Goal: Transaction & Acquisition: Purchase product/service

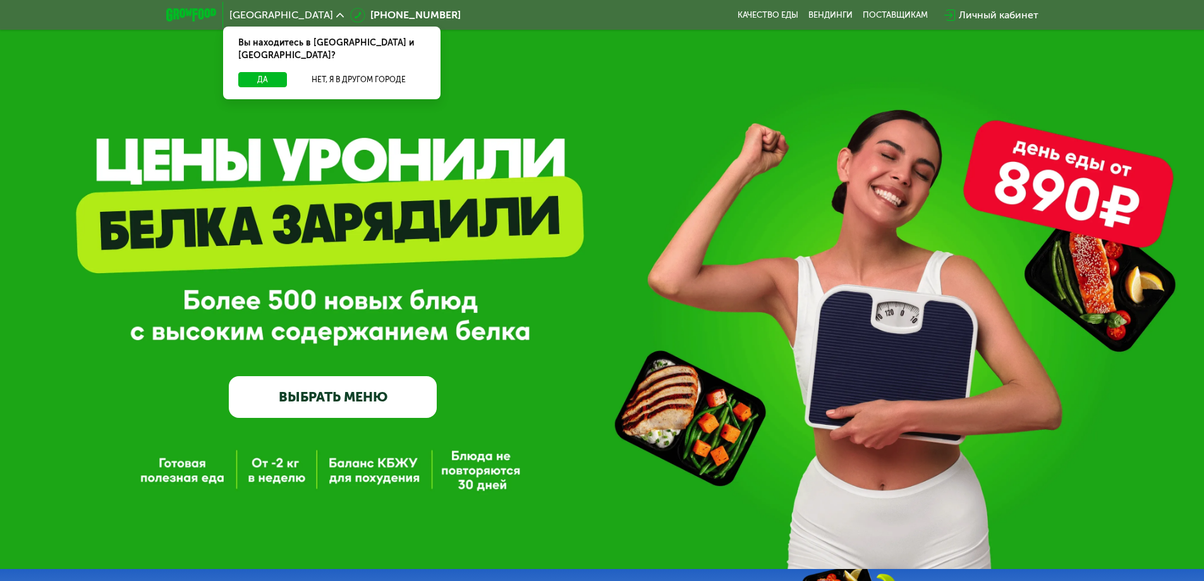
click at [376, 402] on link "ВЫБРАТЬ МЕНЮ" at bounding box center [333, 397] width 208 height 42
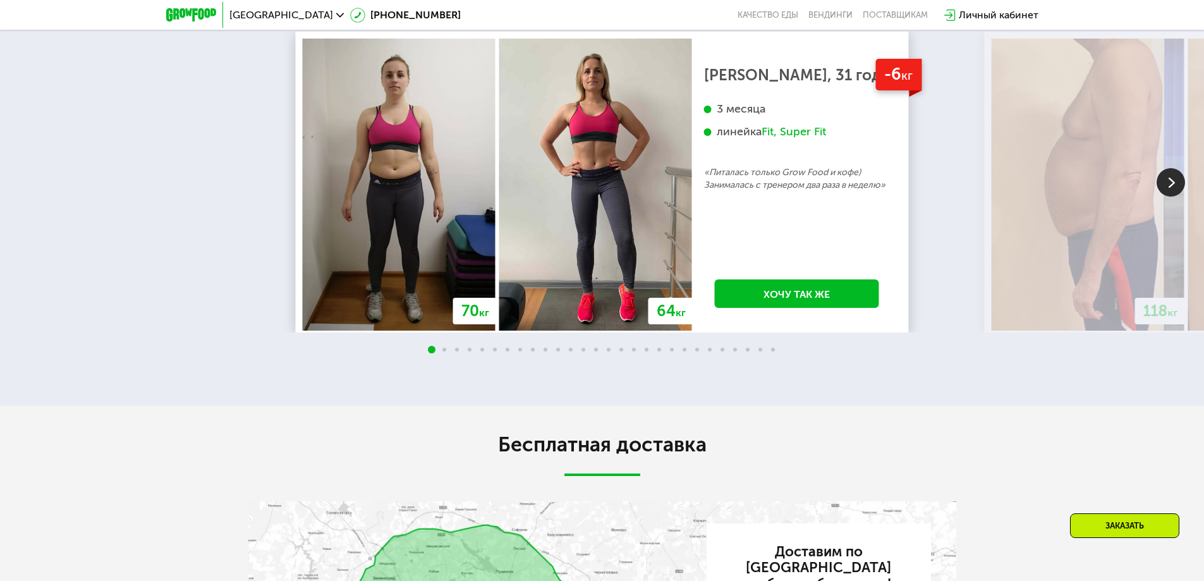
scroll to position [2388, 0]
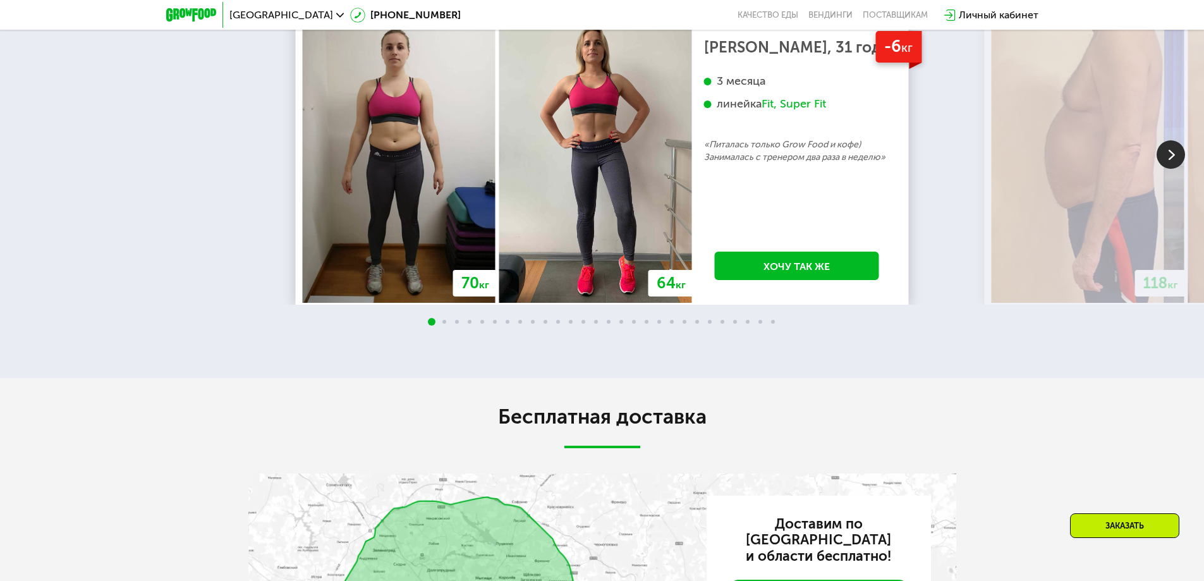
click at [1165, 169] on img at bounding box center [1170, 154] width 28 height 28
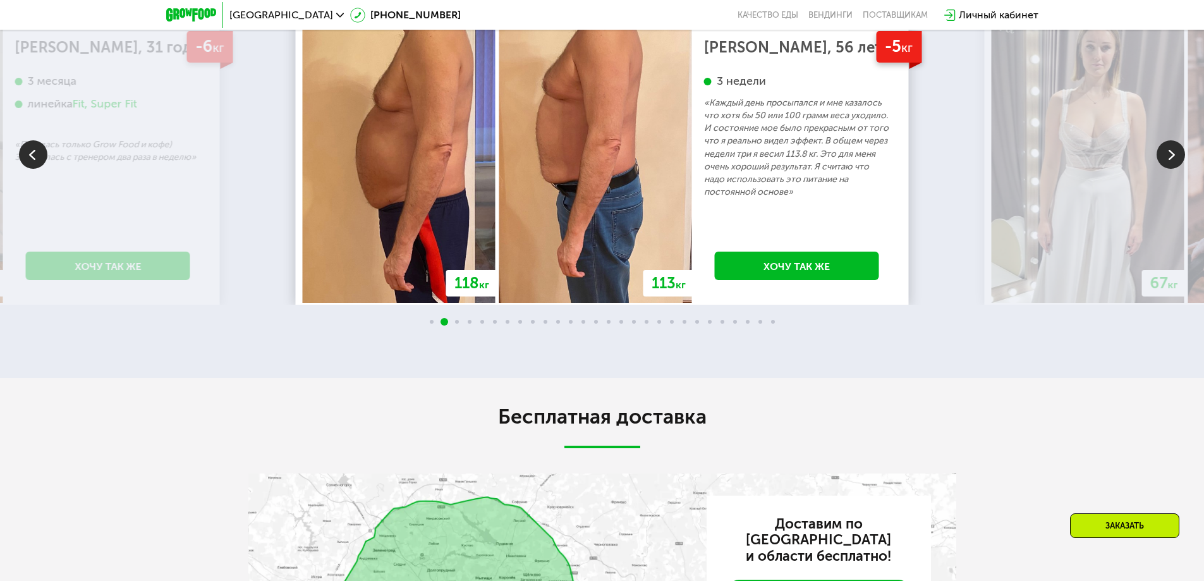
click at [1165, 169] on img at bounding box center [1170, 154] width 28 height 28
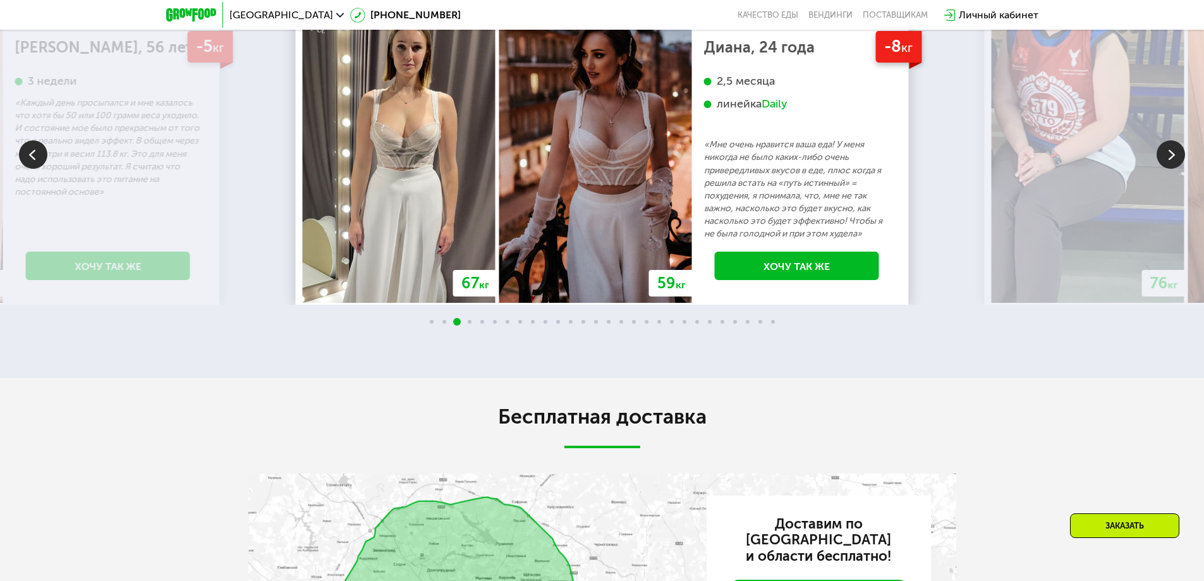
click at [1165, 169] on img at bounding box center [1170, 154] width 28 height 28
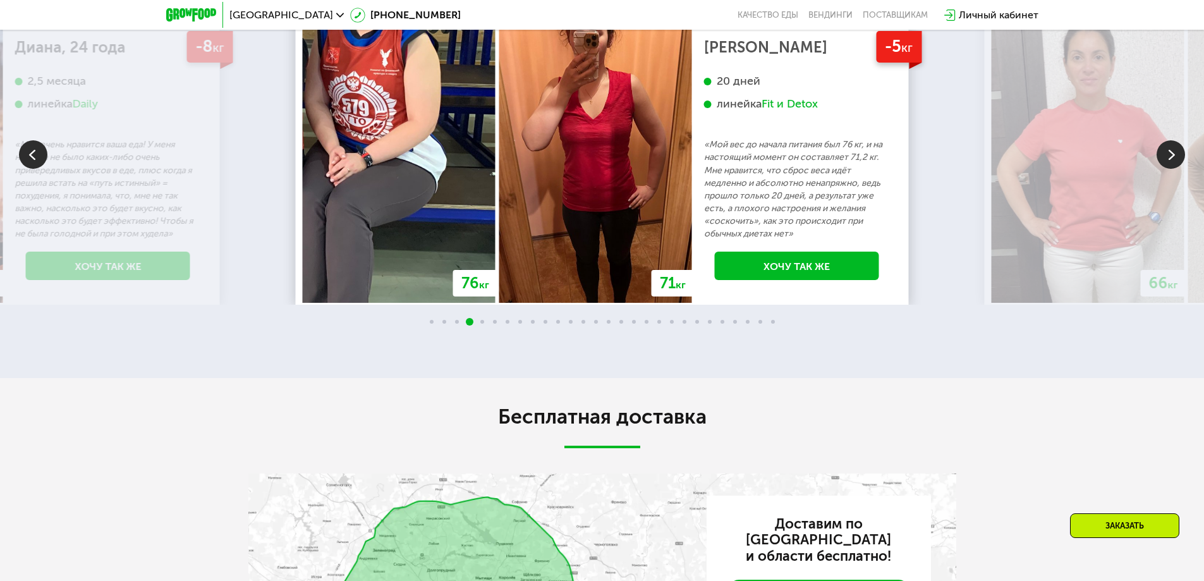
click at [1165, 169] on img at bounding box center [1170, 154] width 28 height 28
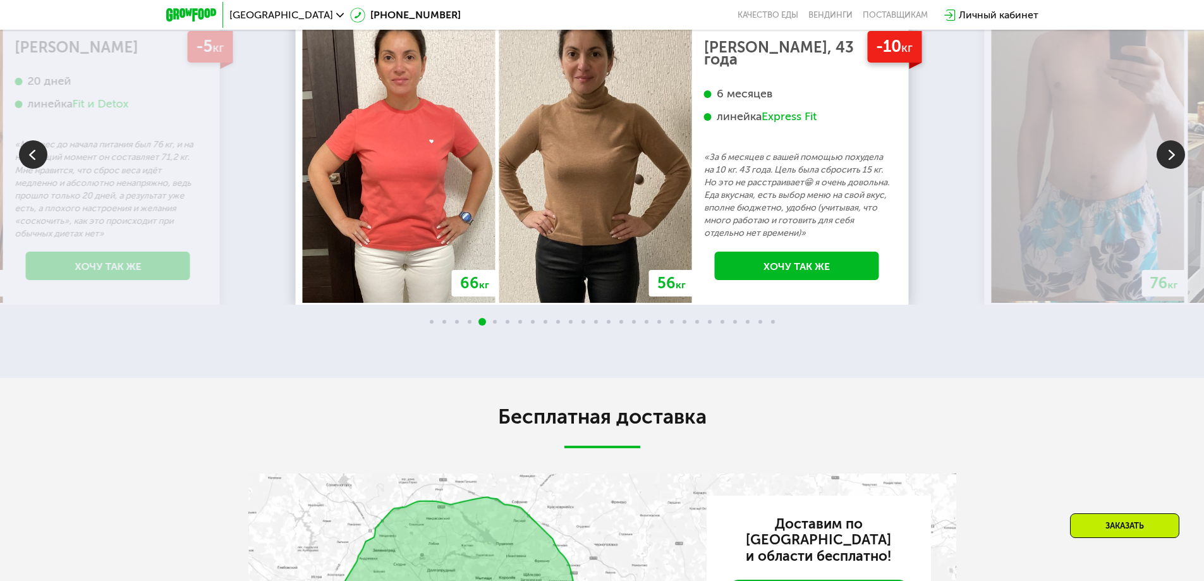
click at [1165, 169] on img at bounding box center [1170, 154] width 28 height 28
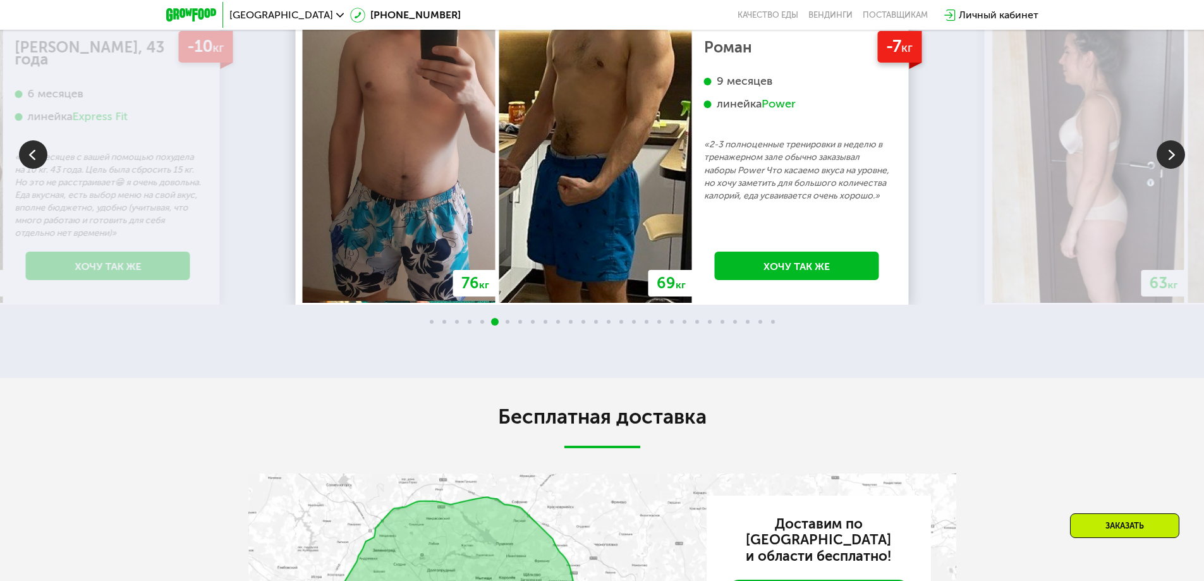
click at [1165, 169] on img at bounding box center [1170, 154] width 28 height 28
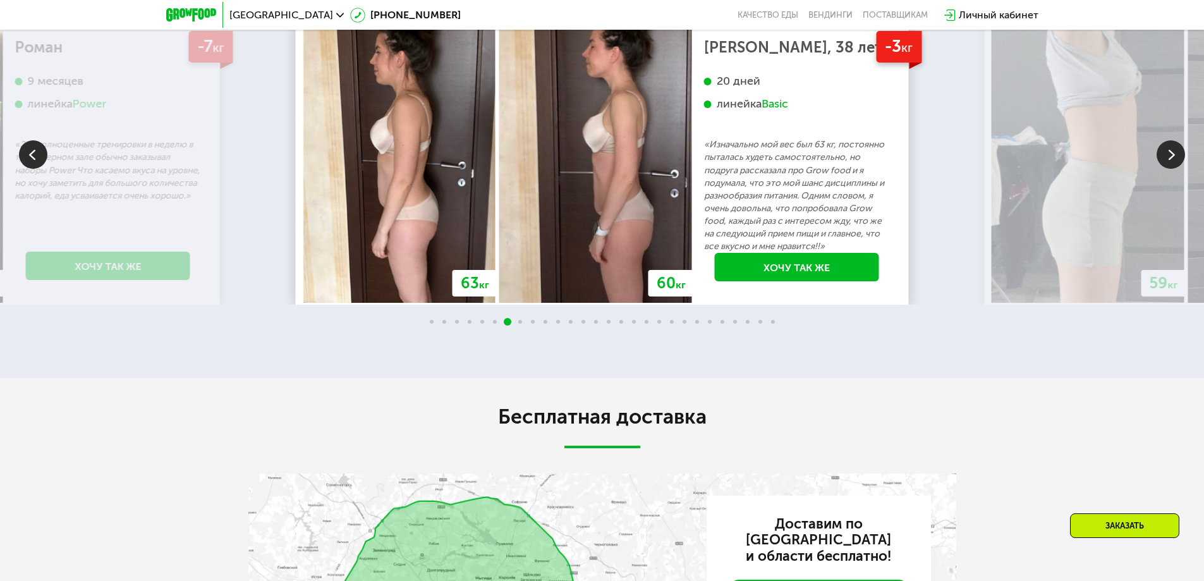
click at [1165, 169] on img at bounding box center [1170, 154] width 28 height 28
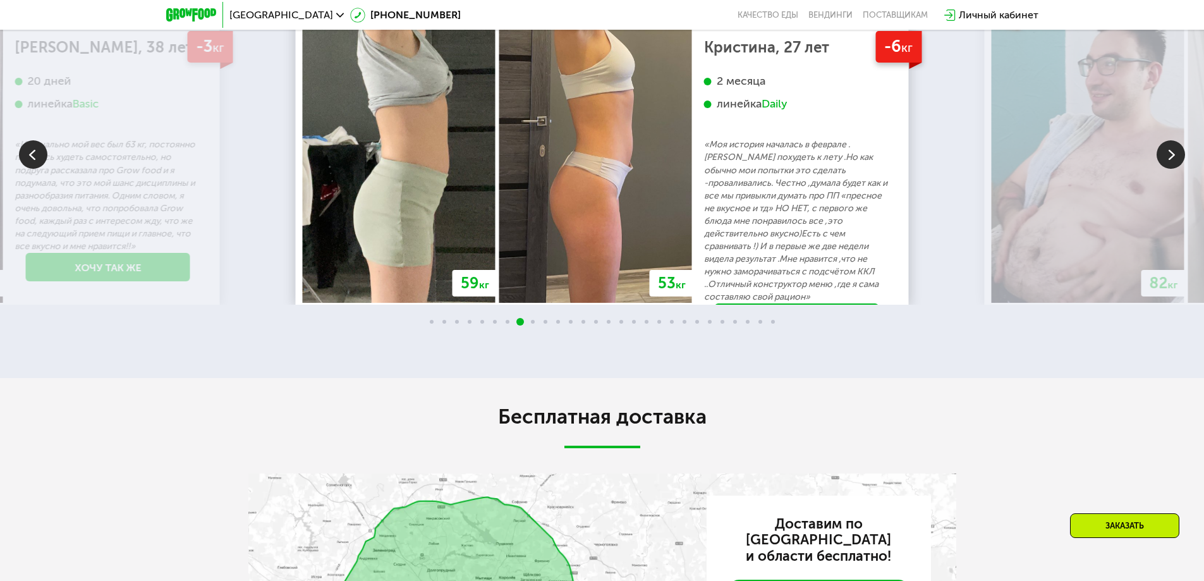
click at [1165, 169] on img at bounding box center [1170, 154] width 28 height 28
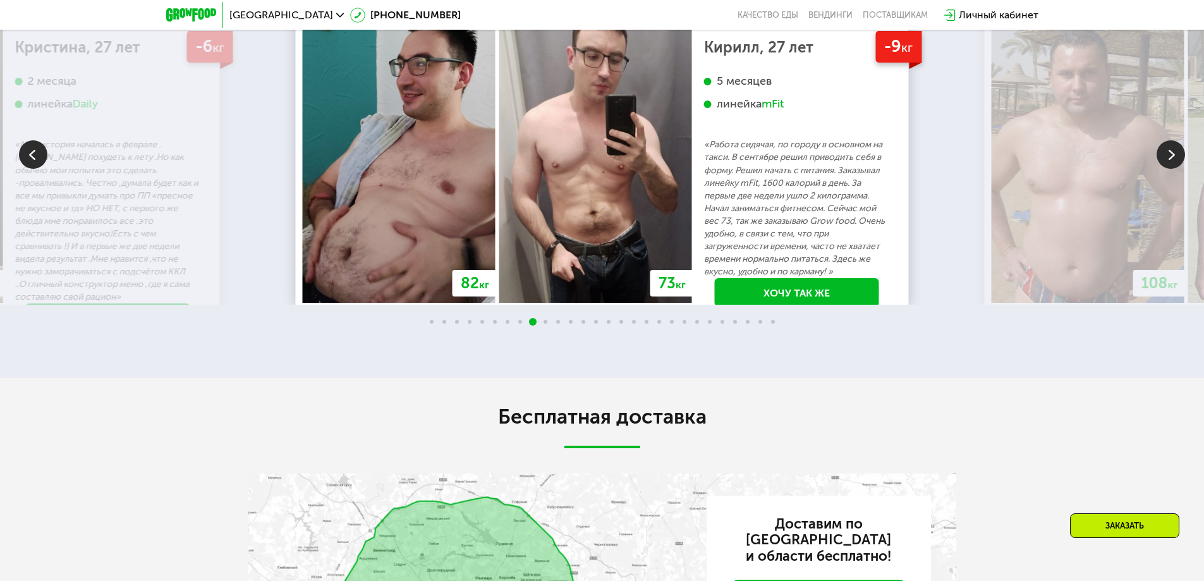
click at [1165, 169] on img at bounding box center [1170, 154] width 28 height 28
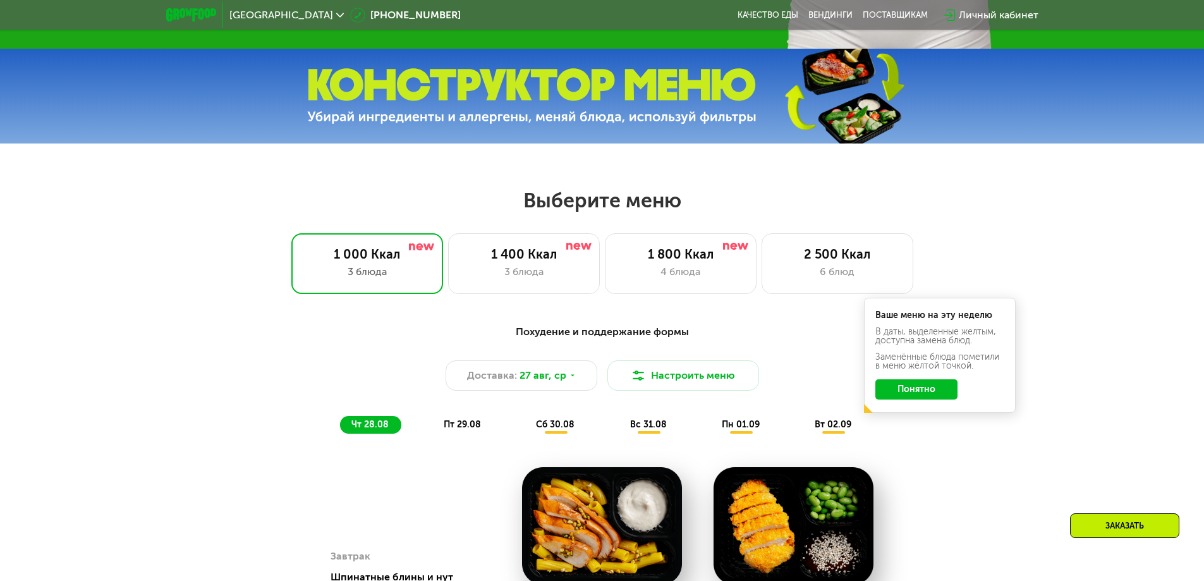
scroll to position [493, 0]
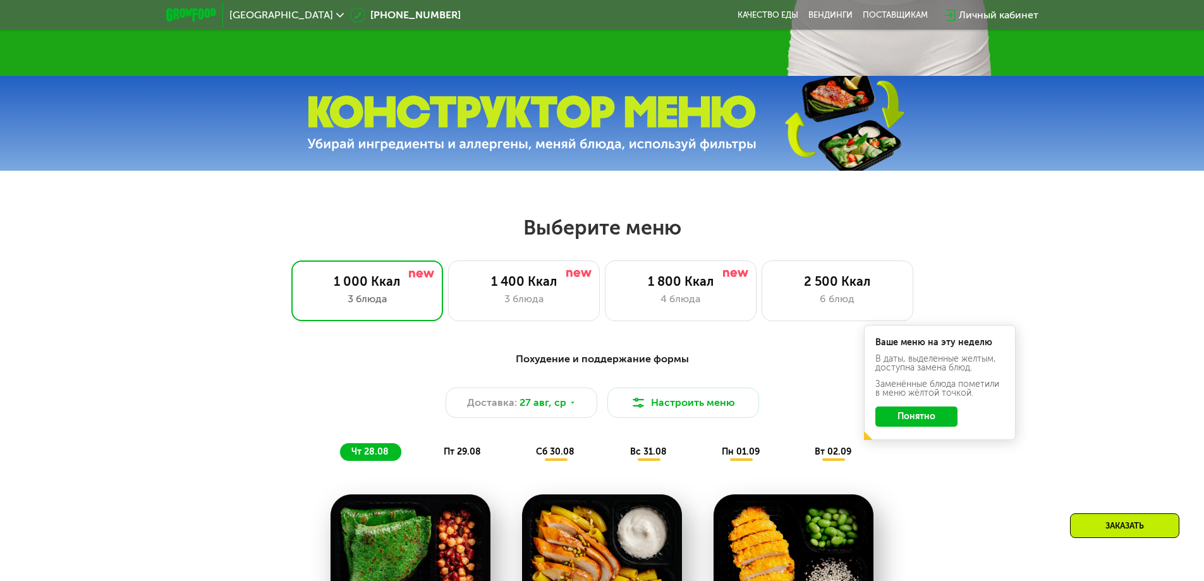
click at [925, 421] on button "Понятно" at bounding box center [916, 416] width 82 height 20
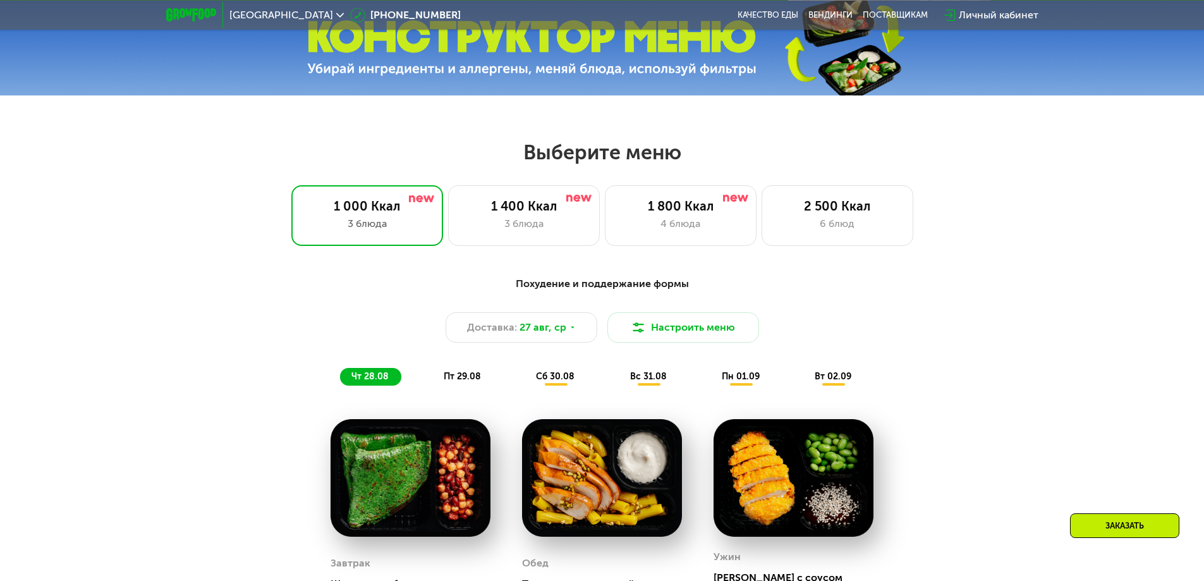
scroll to position [569, 0]
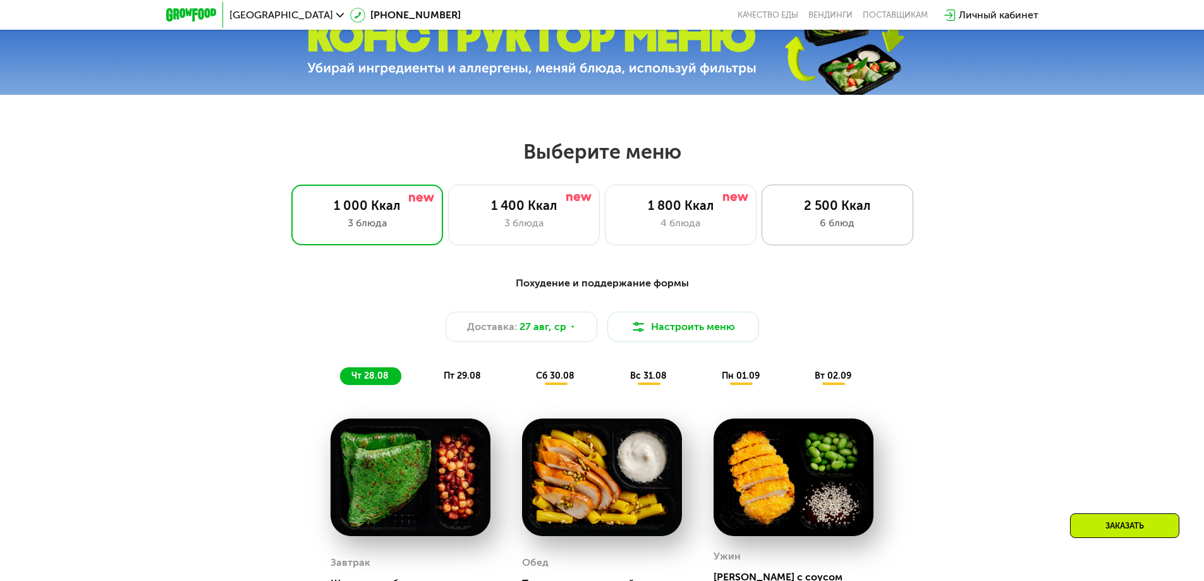
click at [835, 219] on div "2 500 Ккал 6 блюд" at bounding box center [837, 215] width 152 height 61
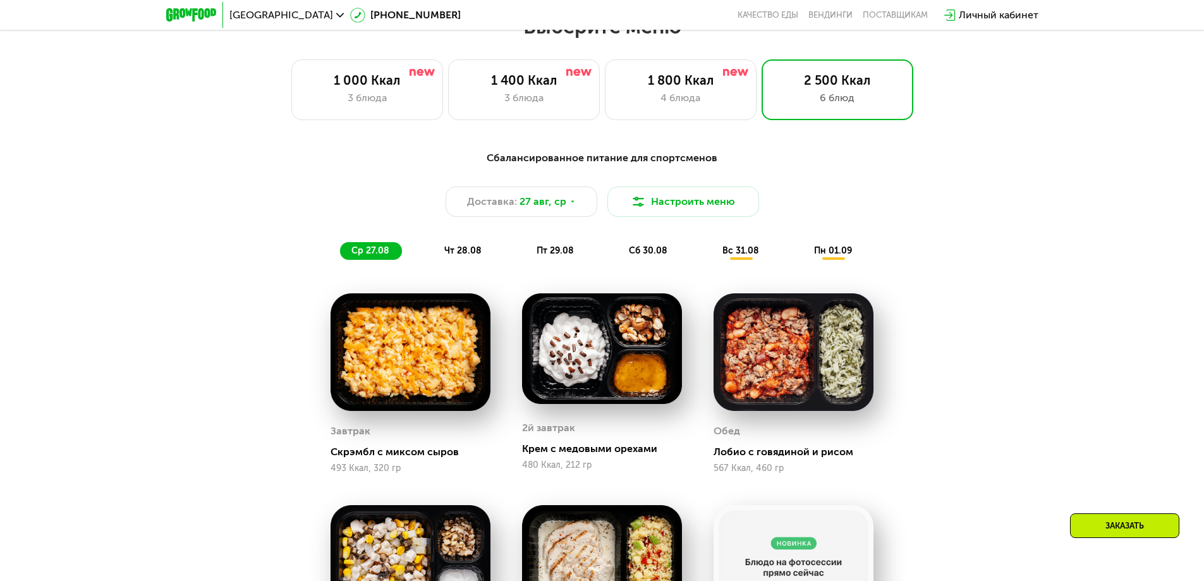
scroll to position [695, 0]
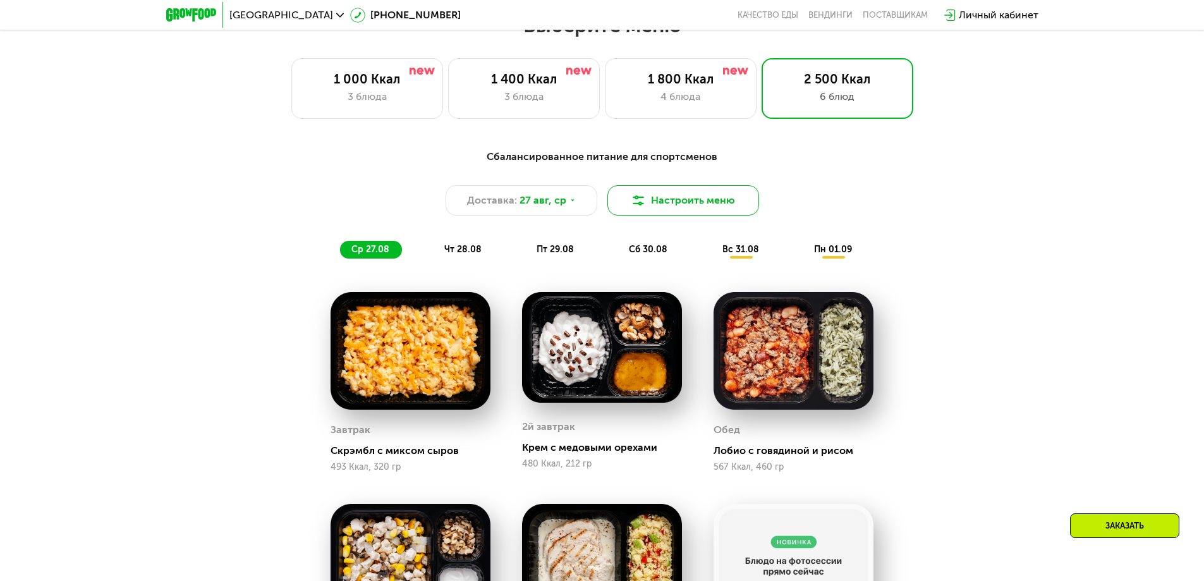
click at [704, 197] on button "Настроить меню" at bounding box center [683, 200] width 152 height 30
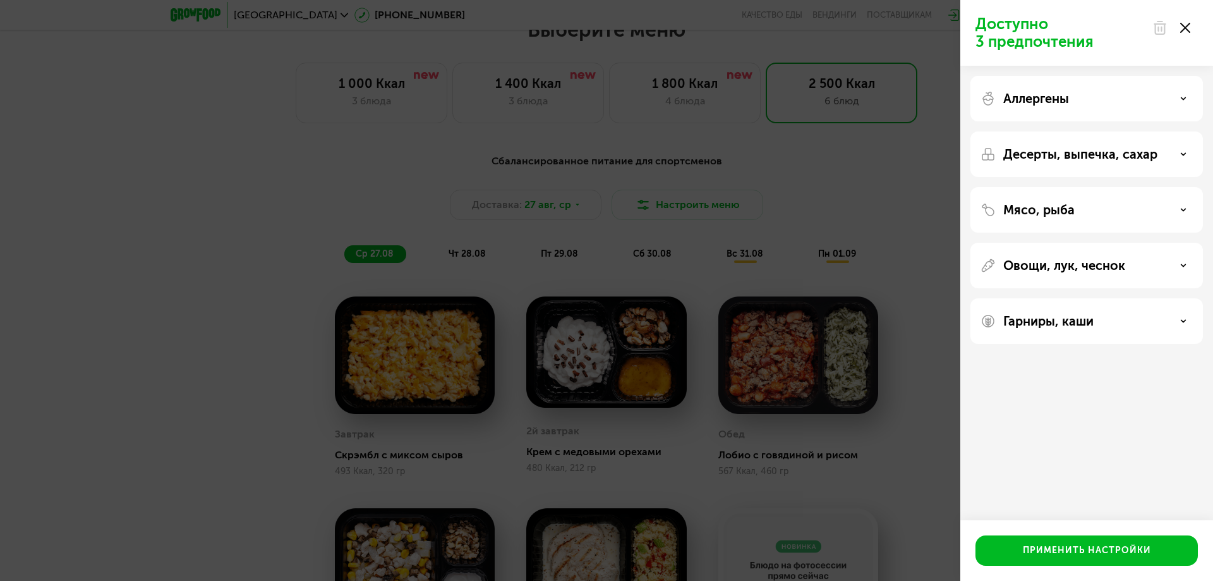
click at [1185, 22] on div at bounding box center [1171, 27] width 53 height 25
click at [1189, 28] on icon at bounding box center [1185, 28] width 10 height 10
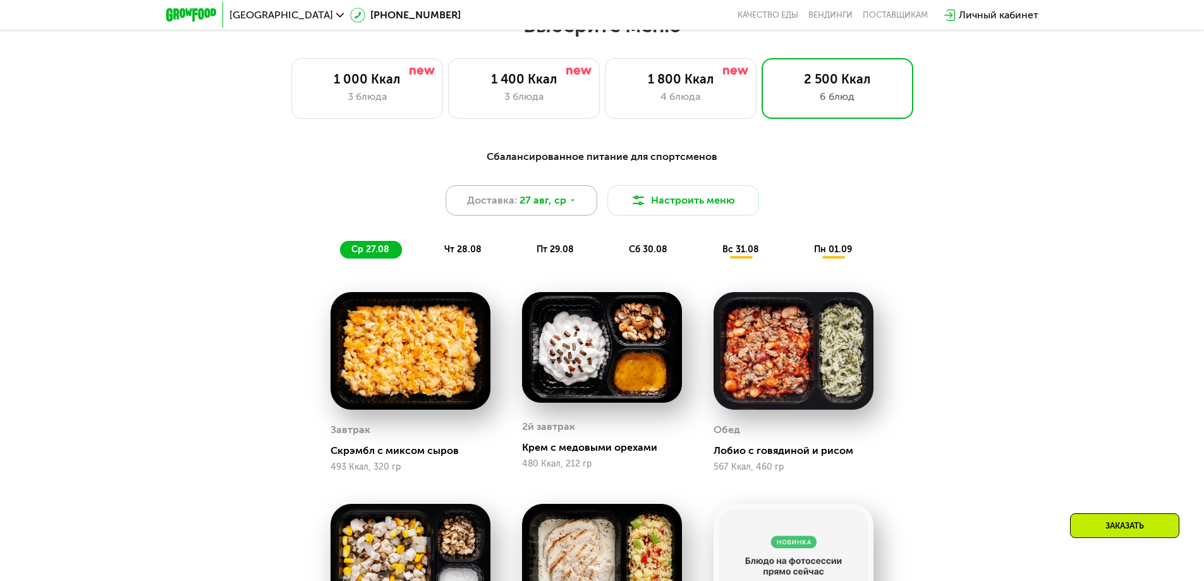
click at [572, 203] on icon at bounding box center [573, 201] width 8 height 8
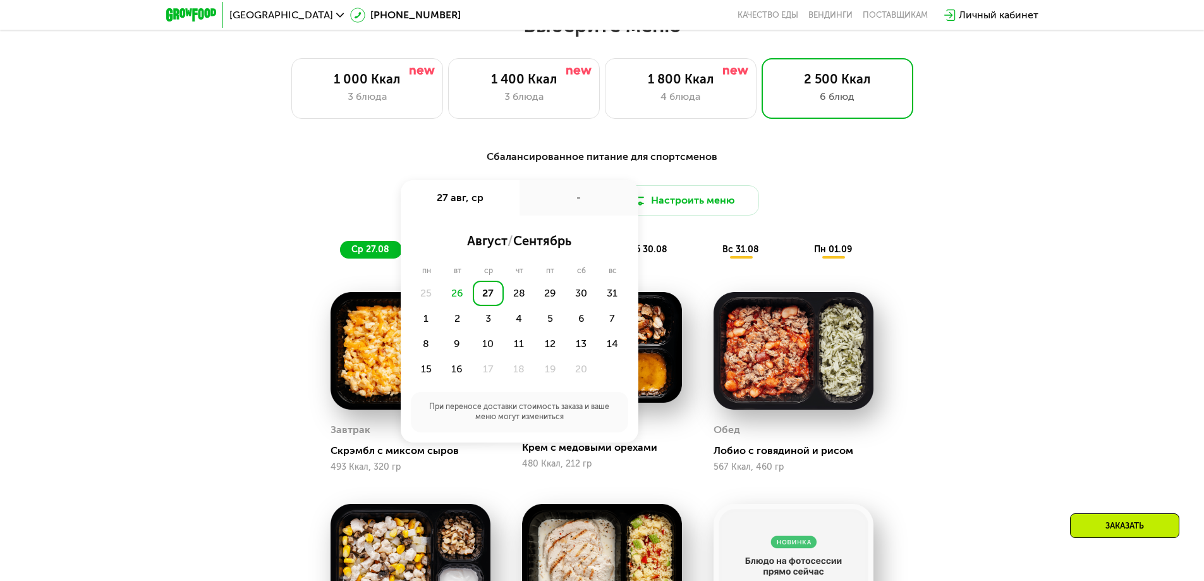
click at [572, 203] on div "-" at bounding box center [578, 197] width 119 height 35
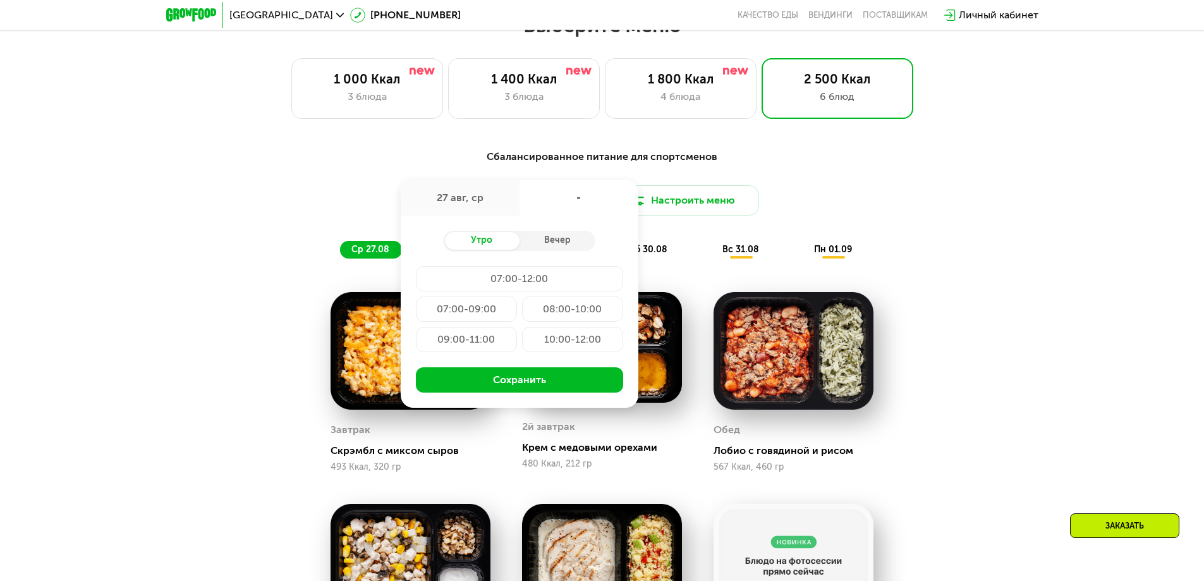
click at [1083, 267] on div "Сбалансированное питание для спортсменов Доставка: 27 авг, ср 27 авг, ср - Утро…" at bounding box center [602, 526] width 1204 height 790
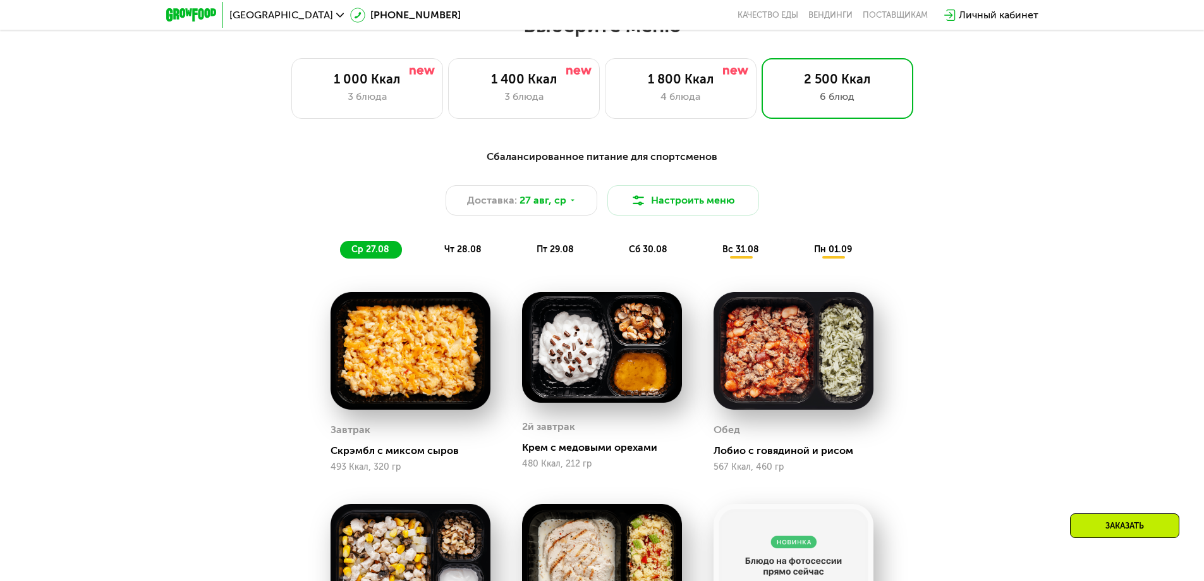
click at [1083, 267] on div "Сбалансированное питание для спортсменов Доставка: 27 авг, ср Настроить меню ср…" at bounding box center [602, 526] width 1204 height 790
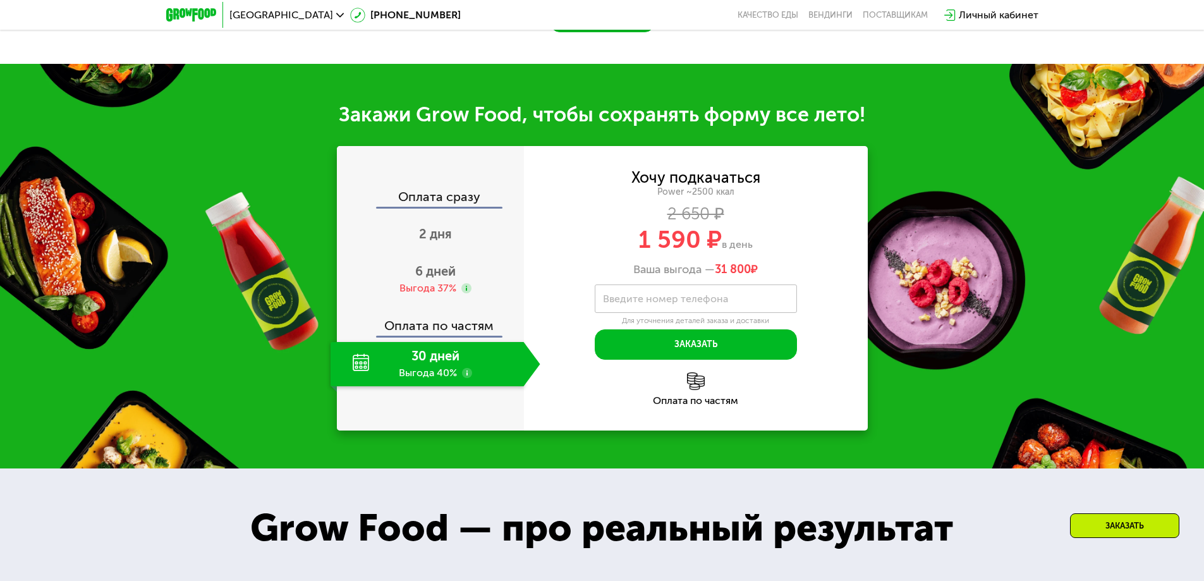
scroll to position [1517, 0]
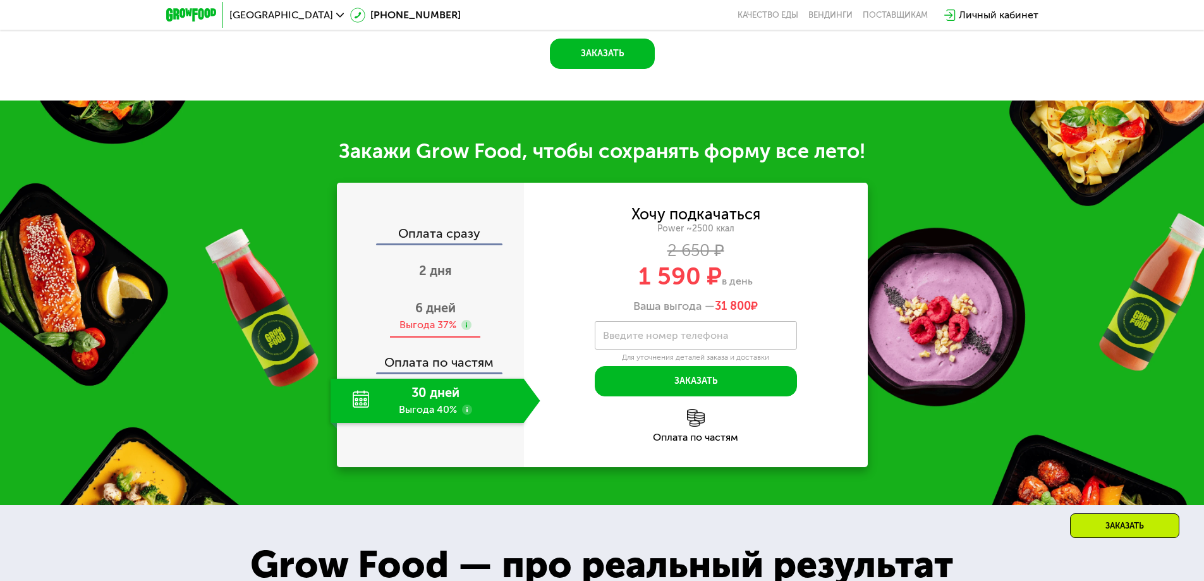
click at [440, 305] on span "6 дней" at bounding box center [435, 307] width 40 height 15
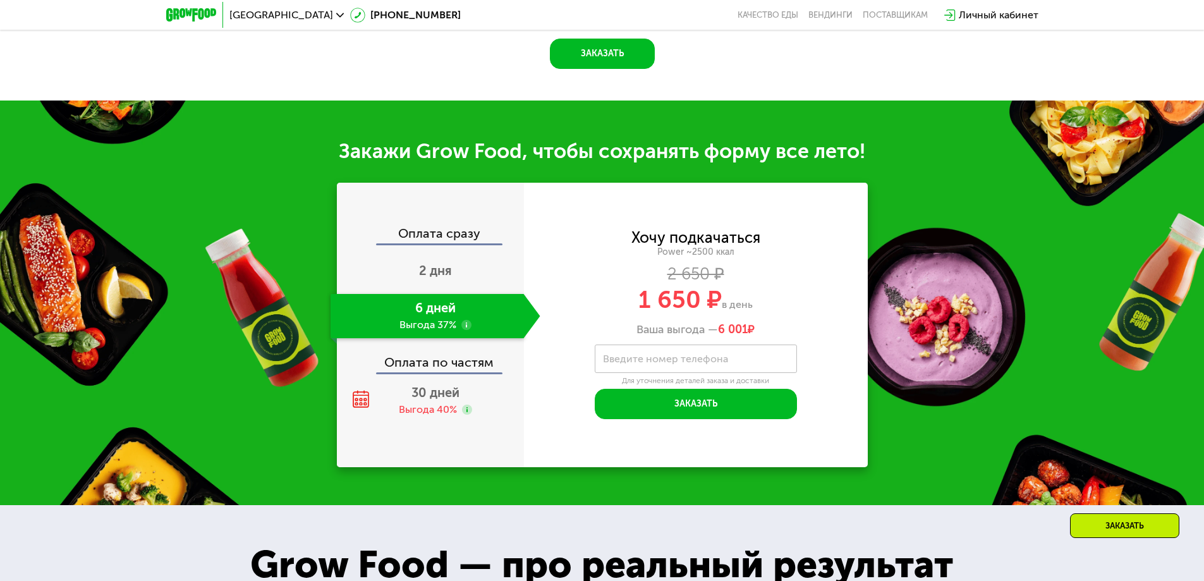
click at [443, 227] on div "Оплата сразу" at bounding box center [431, 235] width 186 height 16
click at [432, 385] on span "30 дней" at bounding box center [435, 392] width 48 height 15
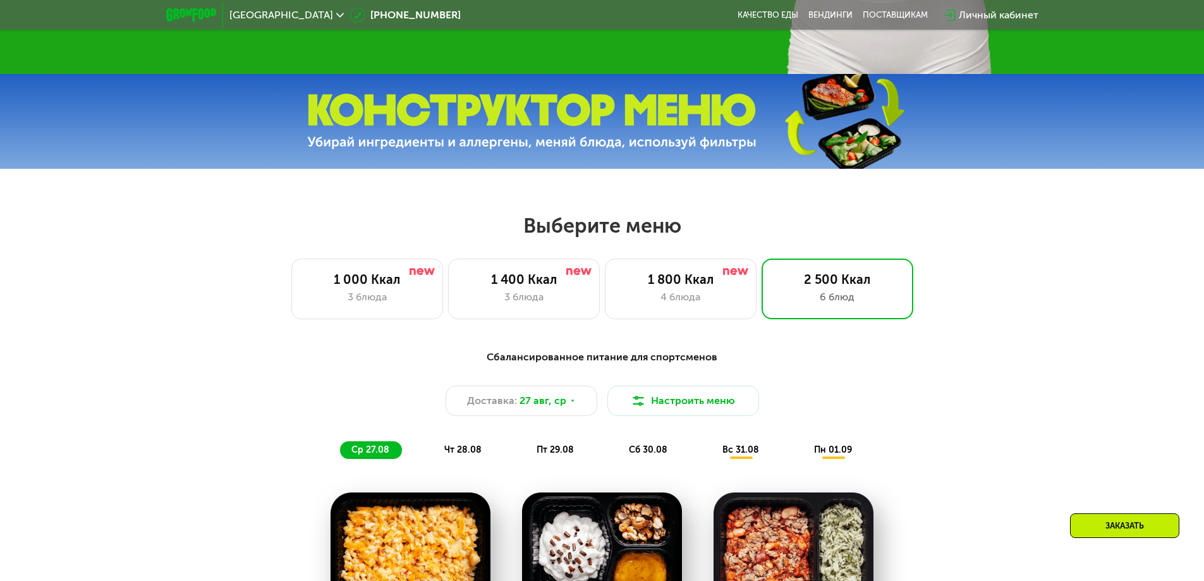
scroll to position [569, 0]
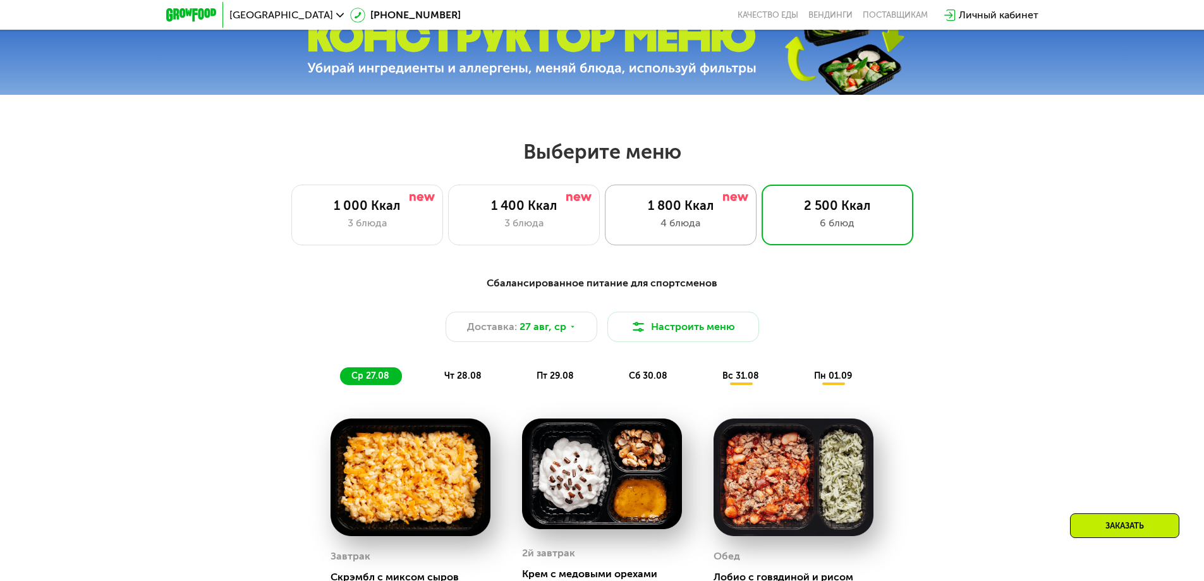
click at [733, 231] on div "4 блюда" at bounding box center [680, 222] width 125 height 15
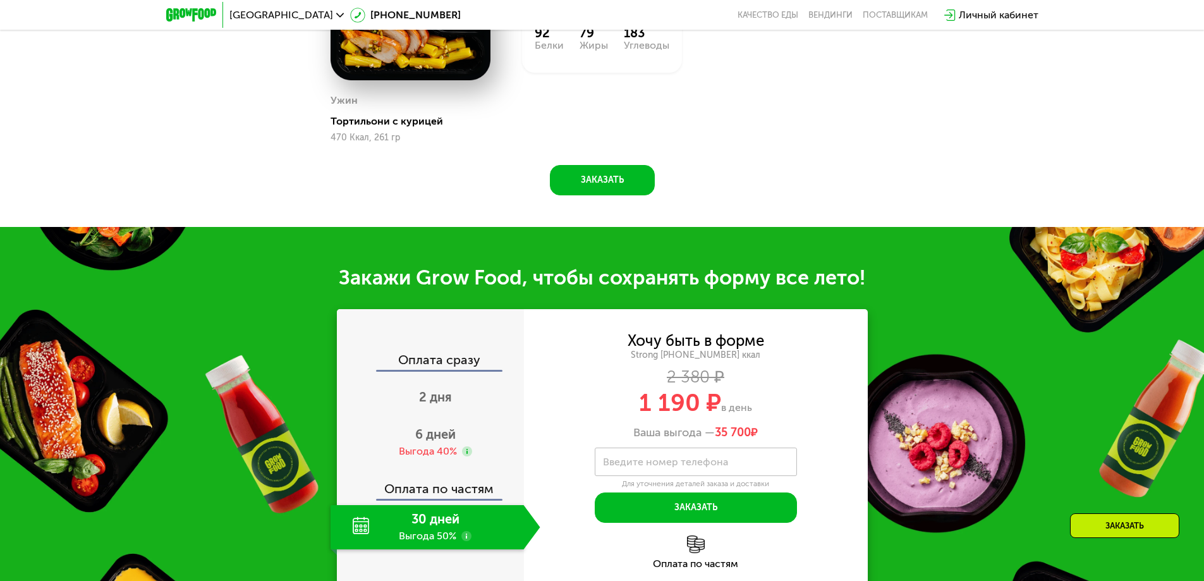
scroll to position [1201, 0]
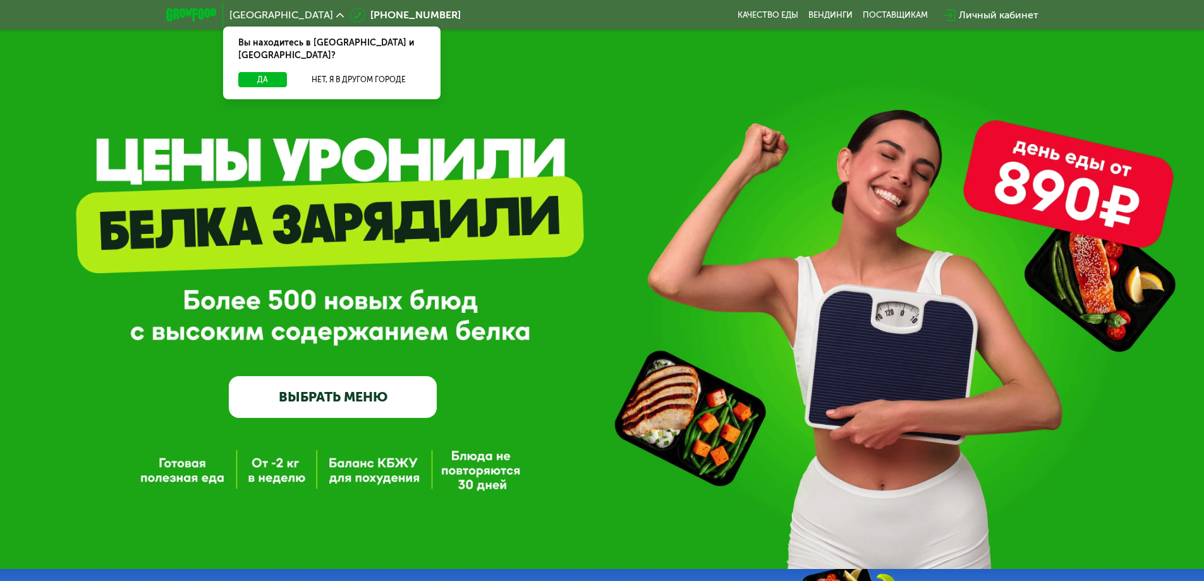
click at [996, 12] on div "Личный кабинет" at bounding box center [999, 15] width 80 height 15
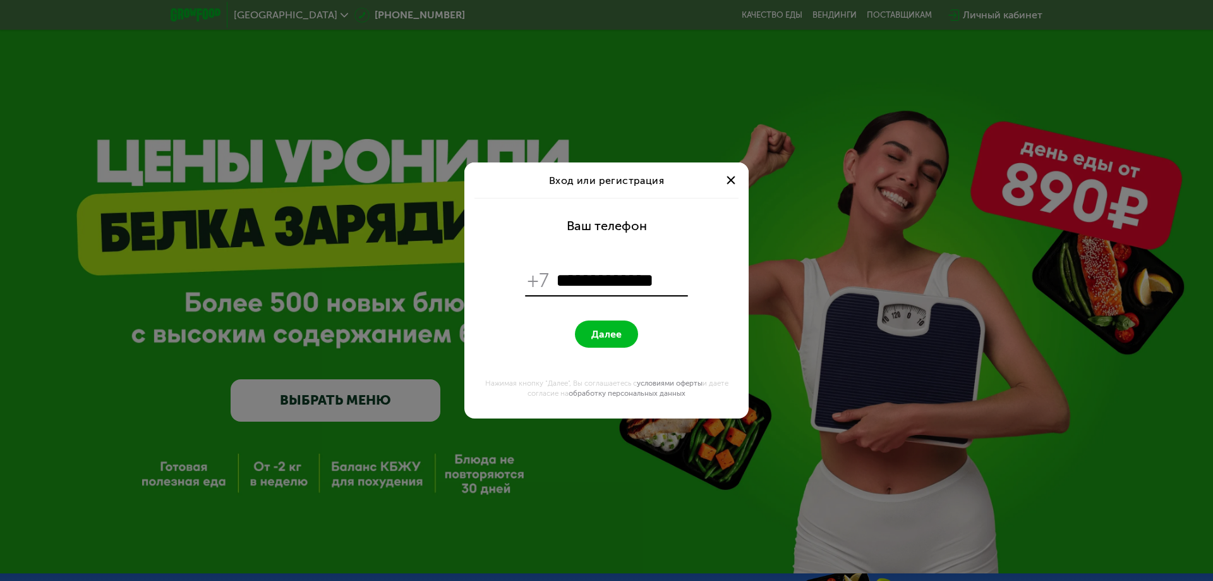
type input "**********"
click at [605, 329] on span "Далее" at bounding box center [606, 334] width 30 height 12
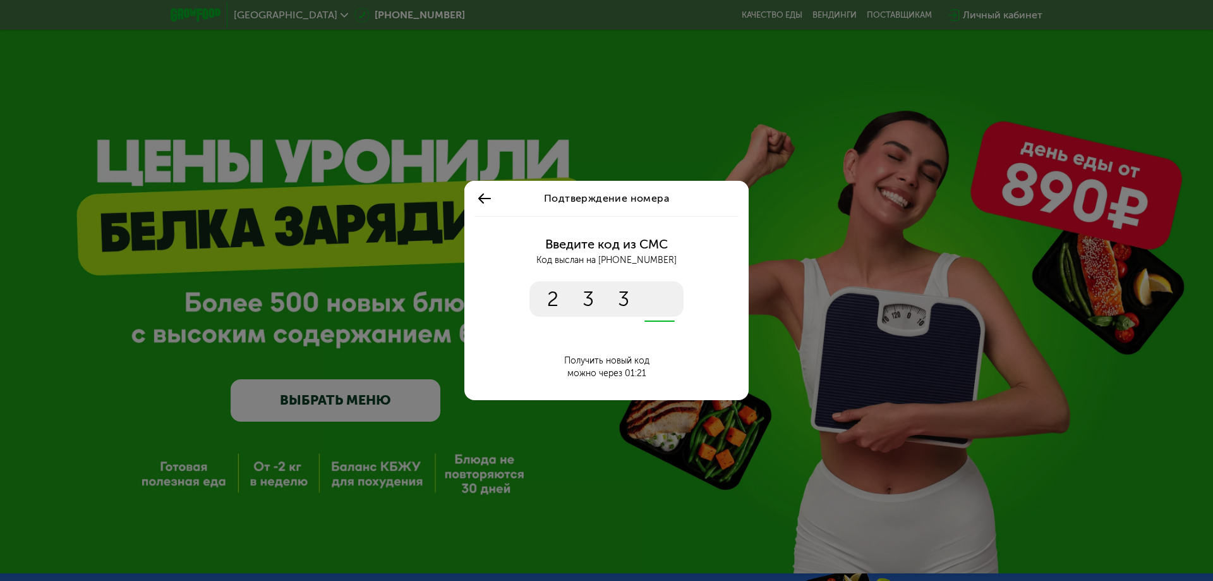
type input "****"
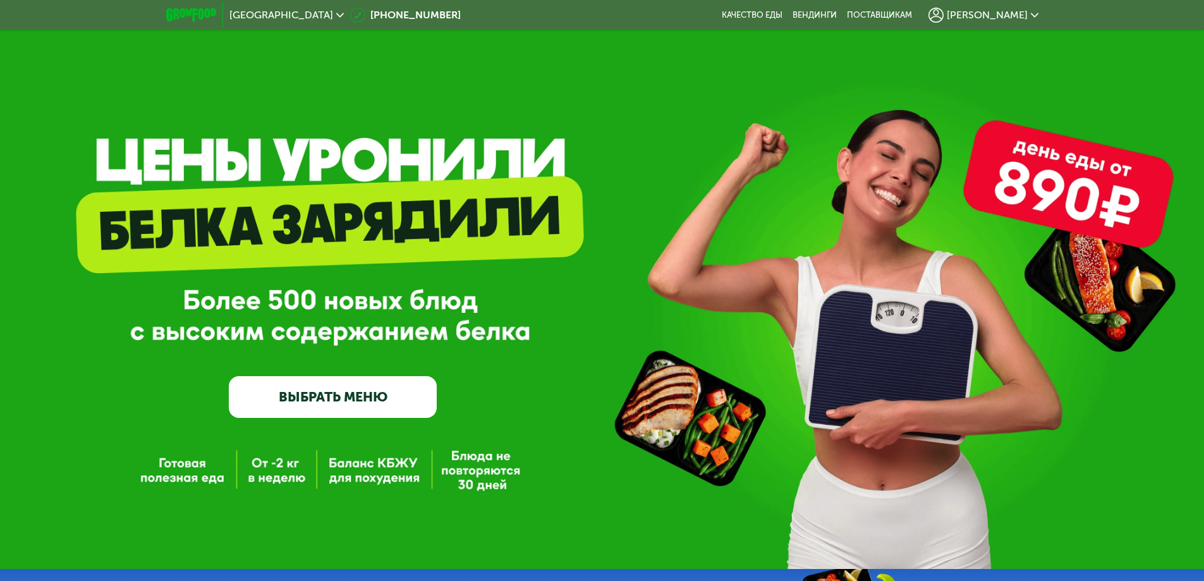
click at [1031, 15] on icon at bounding box center [1035, 15] width 8 height 8
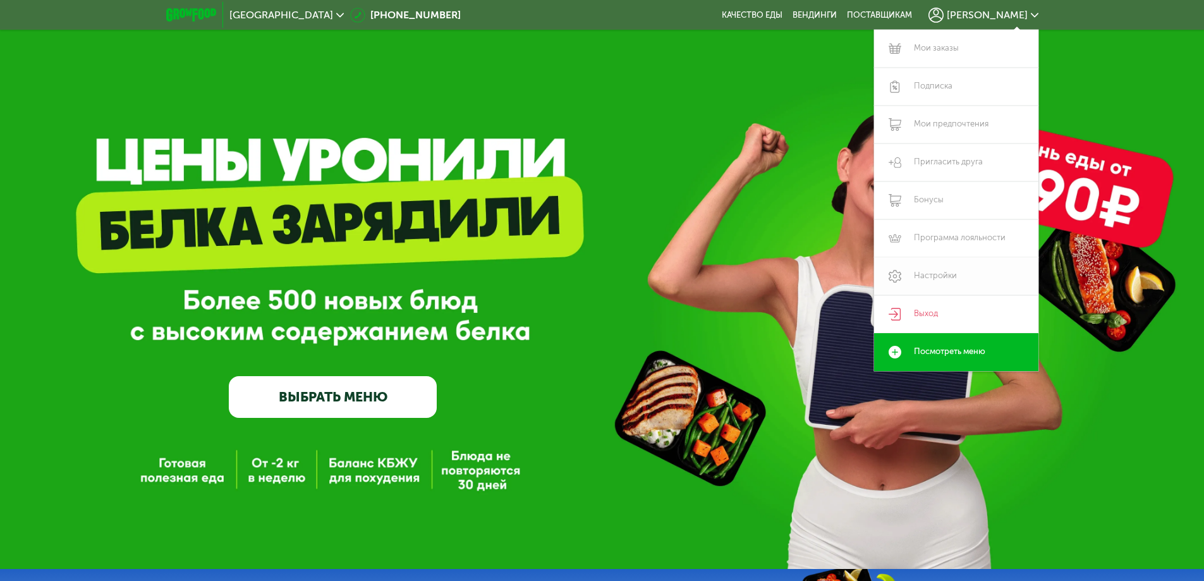
click at [954, 272] on link "Настройки" at bounding box center [956, 276] width 164 height 38
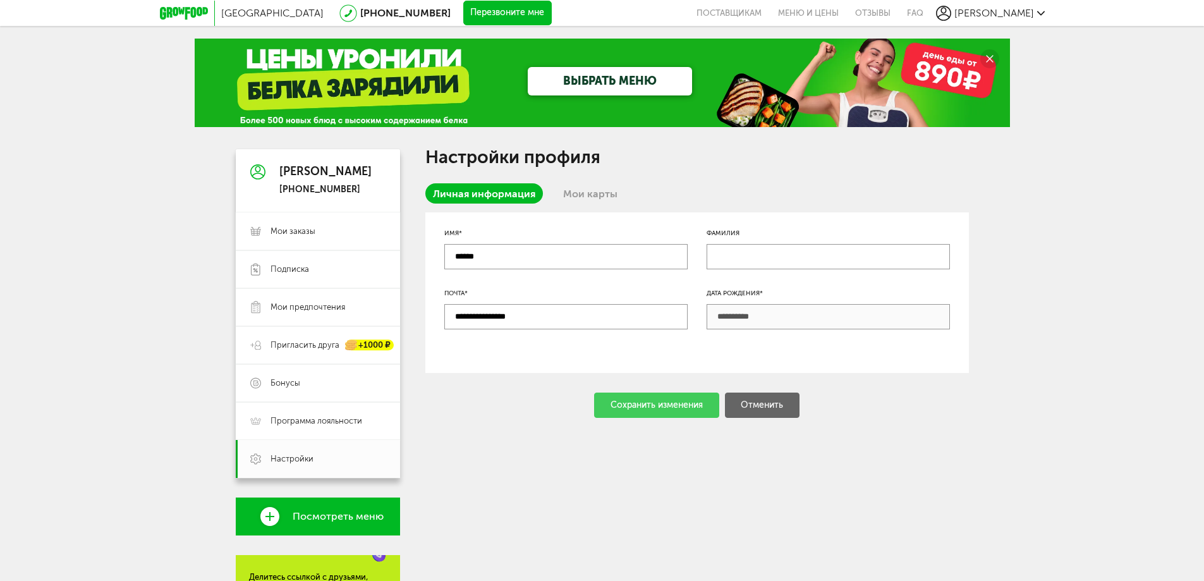
click at [595, 194] on link "Мои карты" at bounding box center [590, 193] width 70 height 20
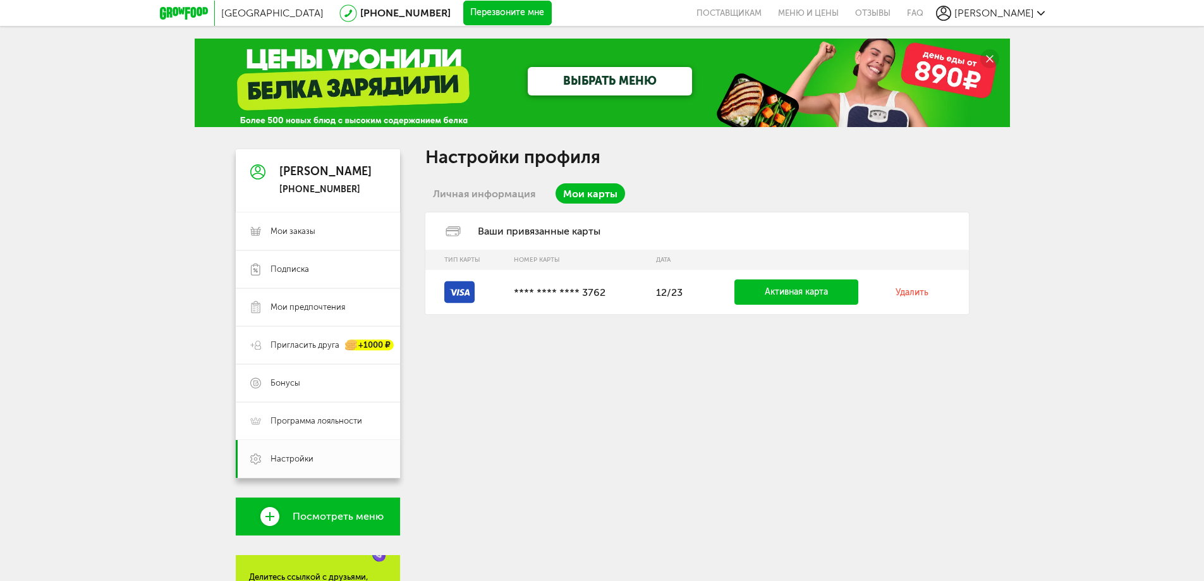
click at [474, 190] on link "Личная информация" at bounding box center [484, 193] width 118 height 20
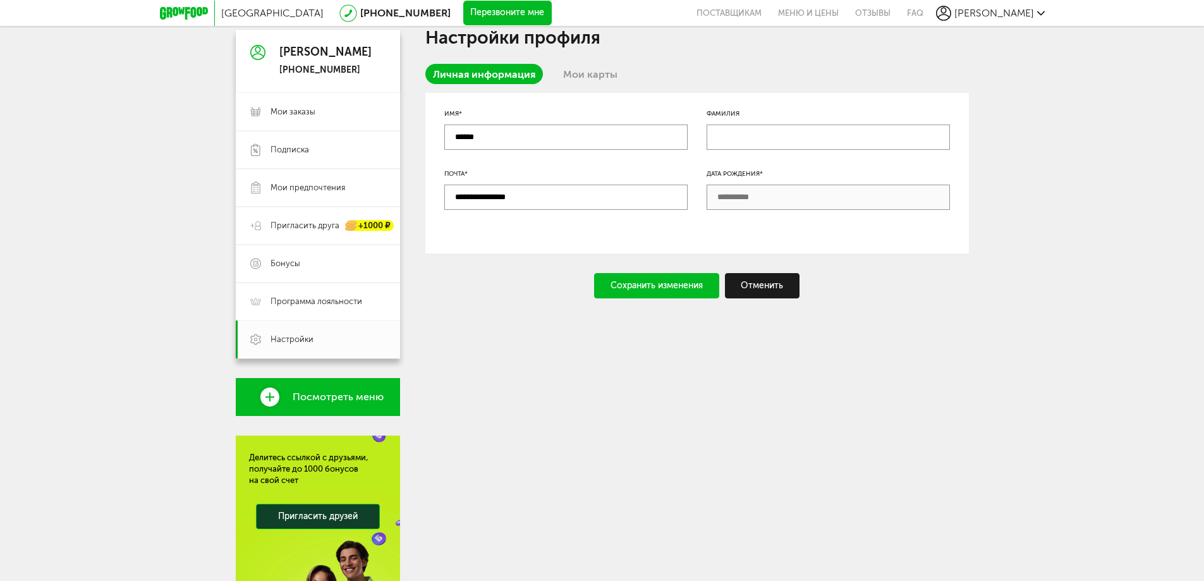
scroll to position [126, 0]
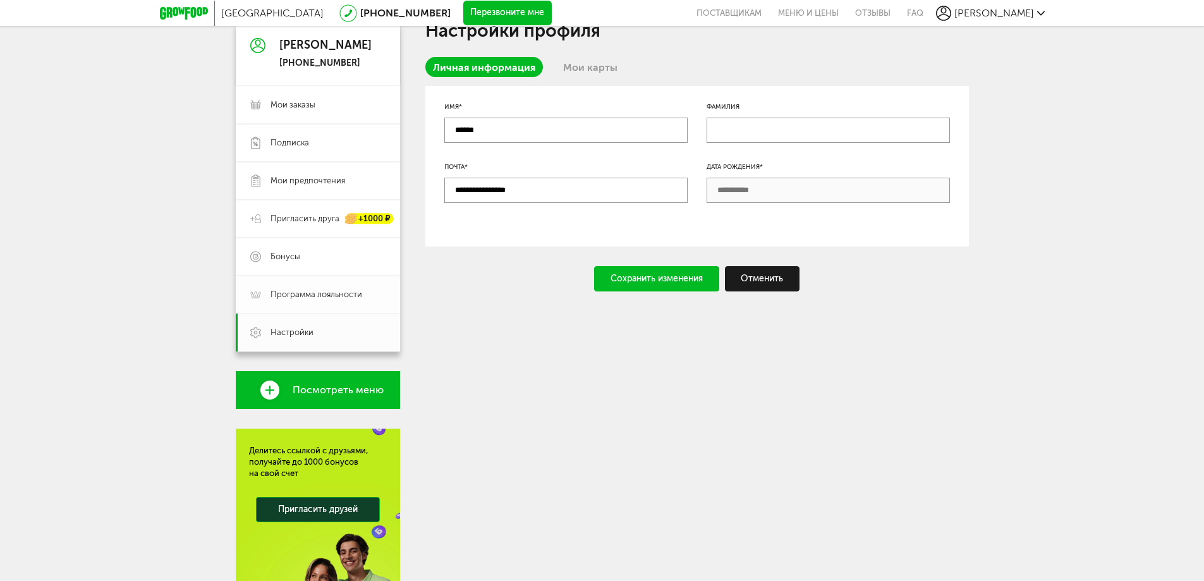
click at [270, 299] on span "Программа лояльности" at bounding box center [316, 294] width 92 height 11
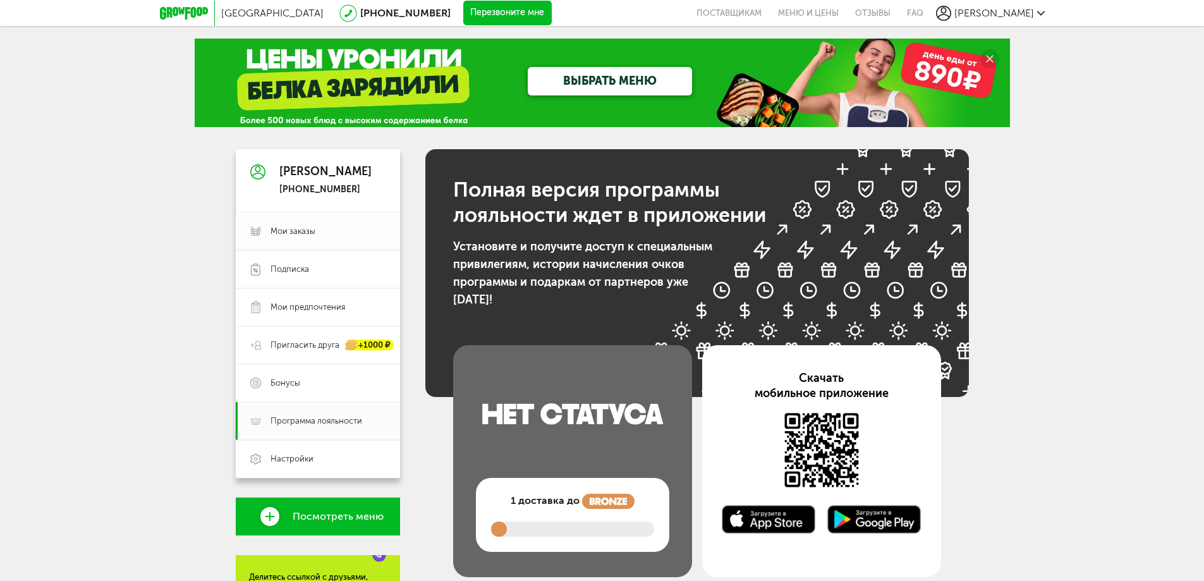
click at [297, 231] on span "Мои заказы" at bounding box center [292, 231] width 45 height 11
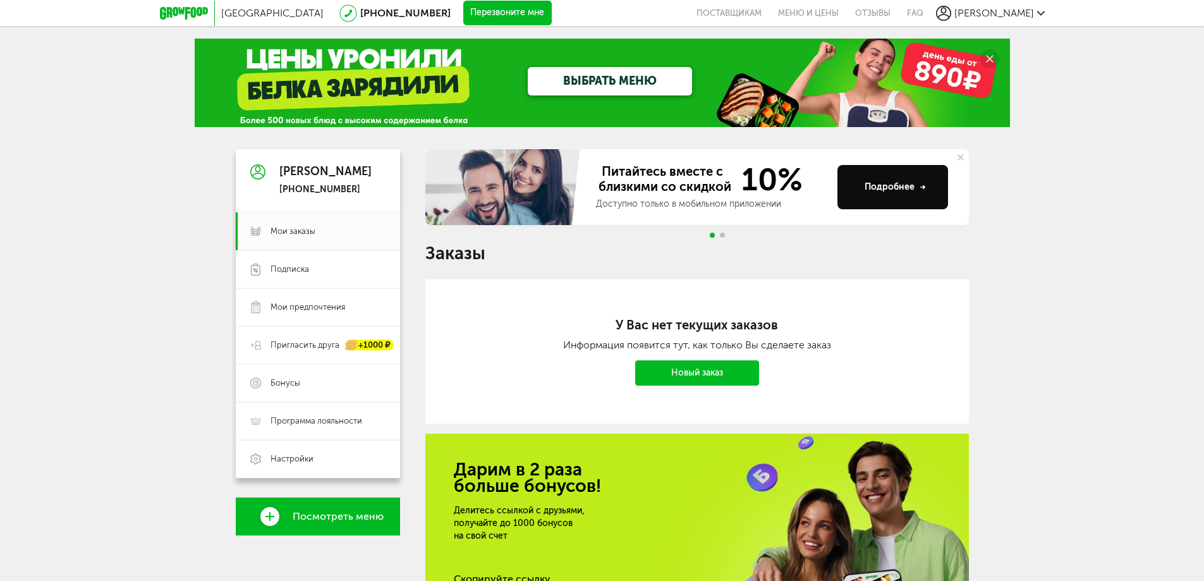
click at [879, 179] on button "Подробнее" at bounding box center [892, 187] width 111 height 44
click at [286, 270] on span "Подписка" at bounding box center [289, 268] width 39 height 11
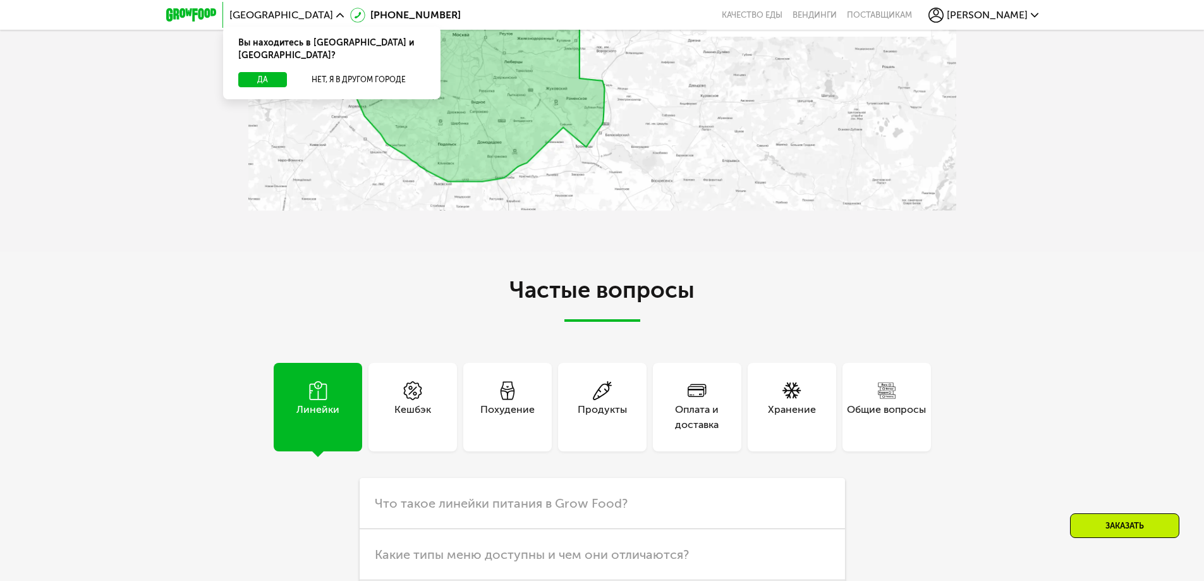
scroll to position [2955, 0]
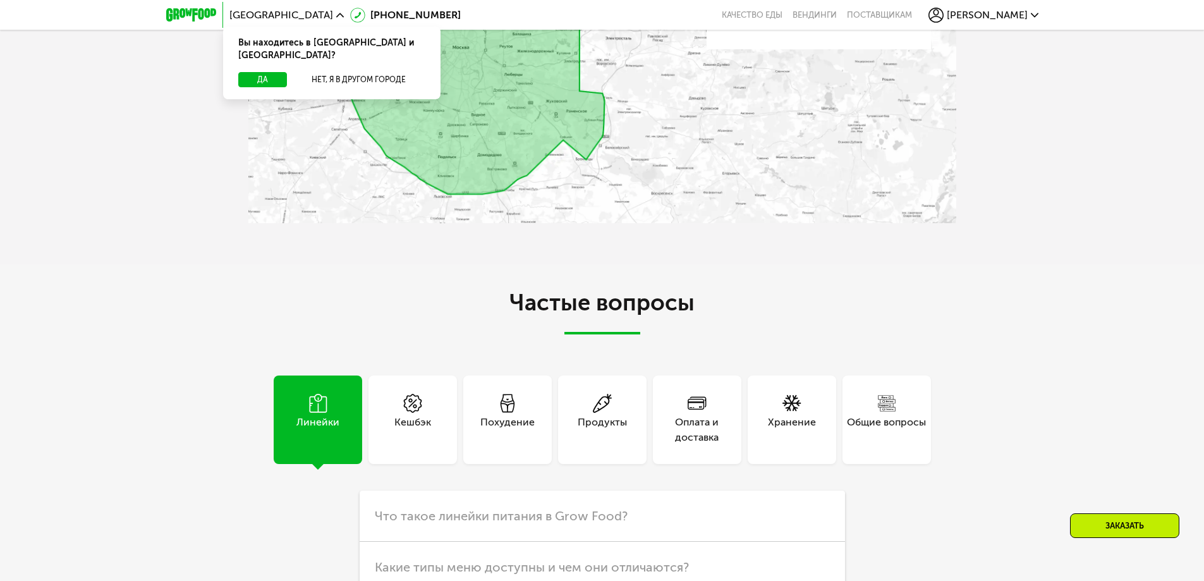
click at [194, 208] on div "Бесплатная доставка Доставим по [GEOGRAPHIC_DATA] и области бесплатно! Заказать" at bounding box center [602, 30] width 1204 height 468
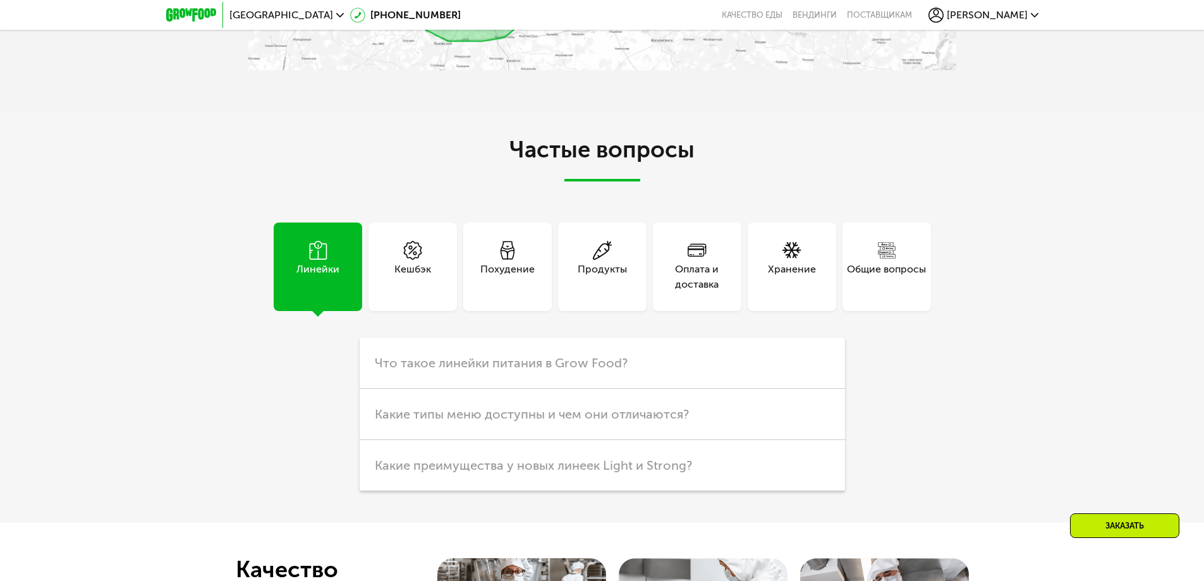
scroll to position [3207, 0]
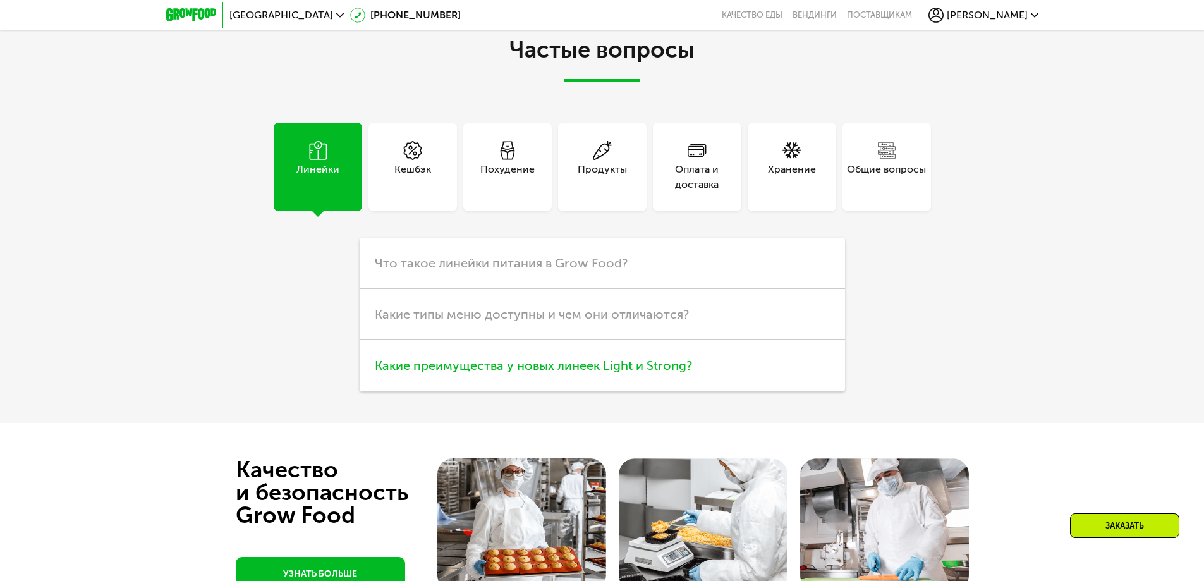
click at [509, 358] on span "Какие преимущества у новых линеек Light и Strong?" at bounding box center [533, 365] width 317 height 15
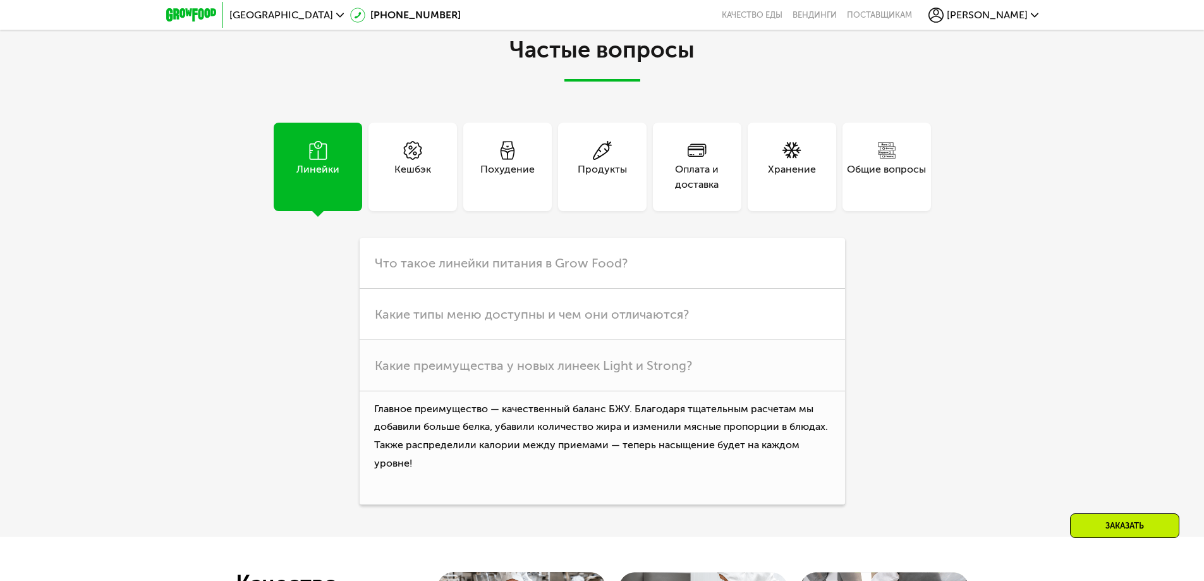
click at [779, 162] on div "Хранение" at bounding box center [792, 177] width 48 height 30
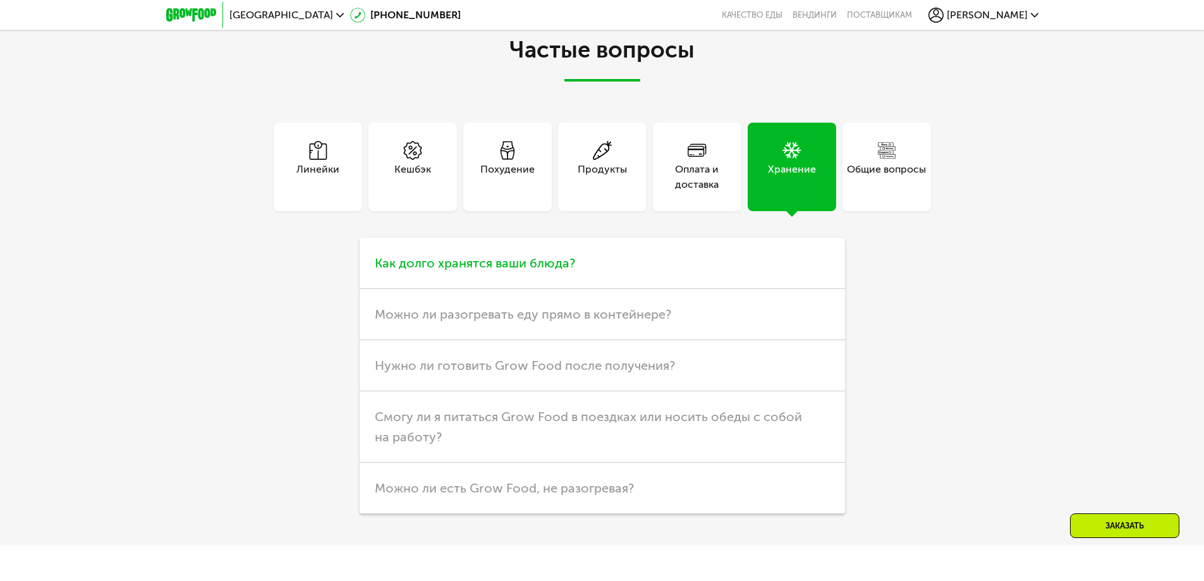
click at [684, 265] on h3 "Как долго хранятся ваши блюда?" at bounding box center [602, 263] width 485 height 51
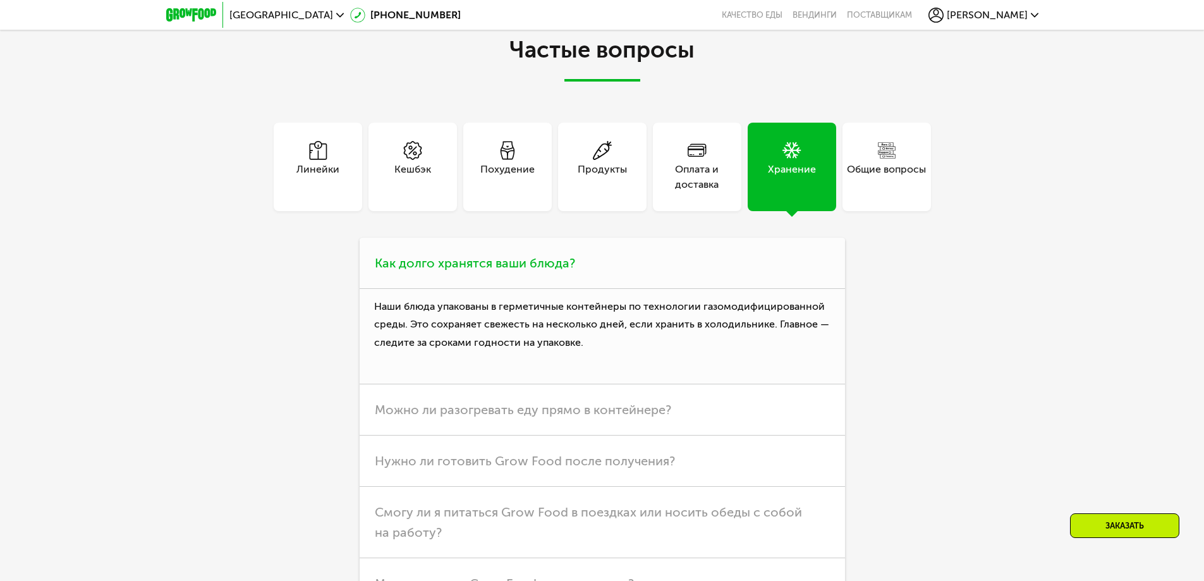
click at [686, 255] on h3 "Как долго хранятся ваши блюда?" at bounding box center [602, 263] width 485 height 51
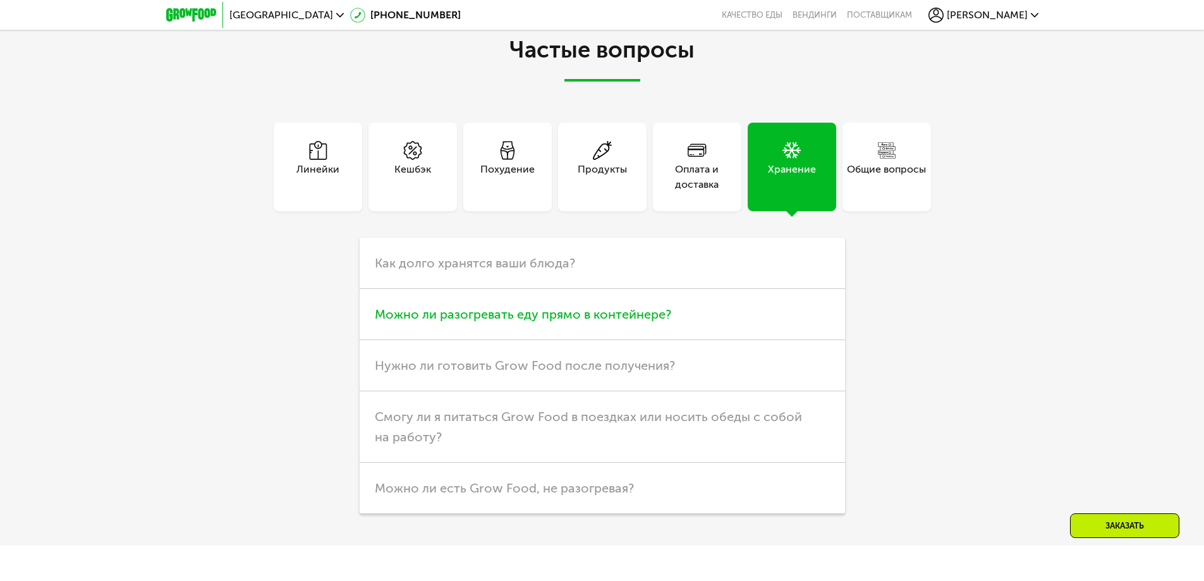
click at [660, 306] on span "Можно ли разогревать еду прямо в контейнере?" at bounding box center [523, 313] width 296 height 15
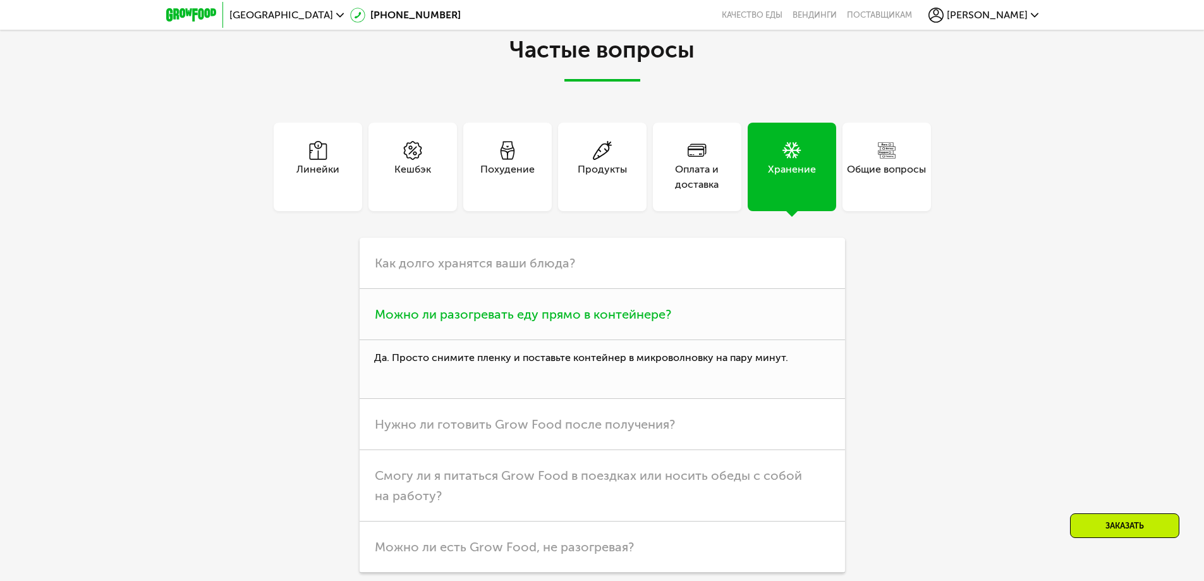
click at [660, 306] on span "Можно ли разогревать еду прямо в контейнере?" at bounding box center [523, 313] width 296 height 15
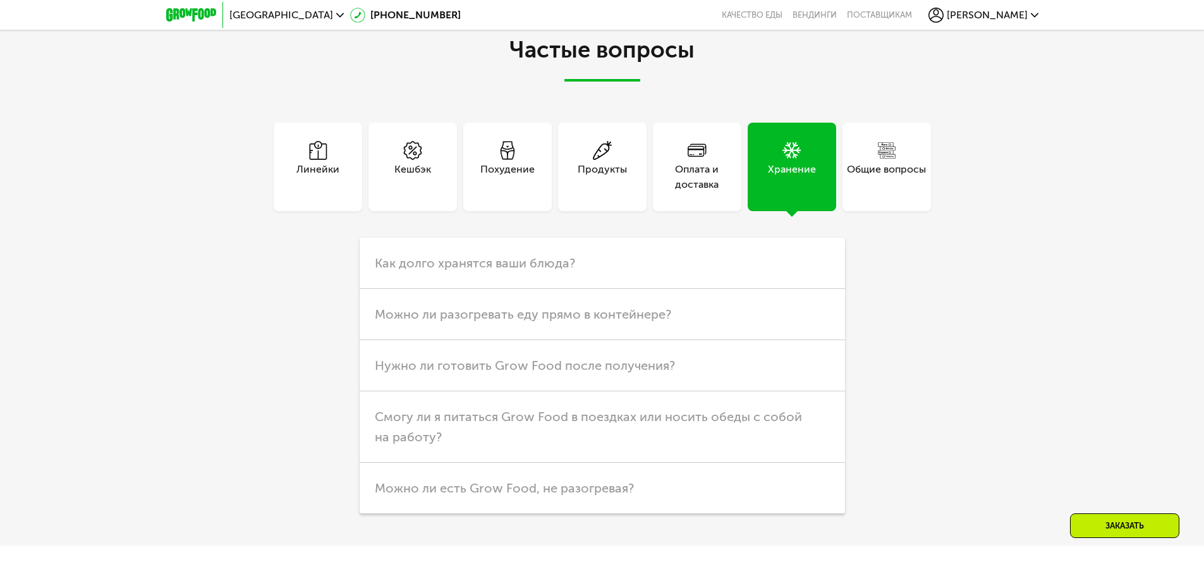
click at [905, 162] on div "Общие вопросы" at bounding box center [886, 177] width 79 height 30
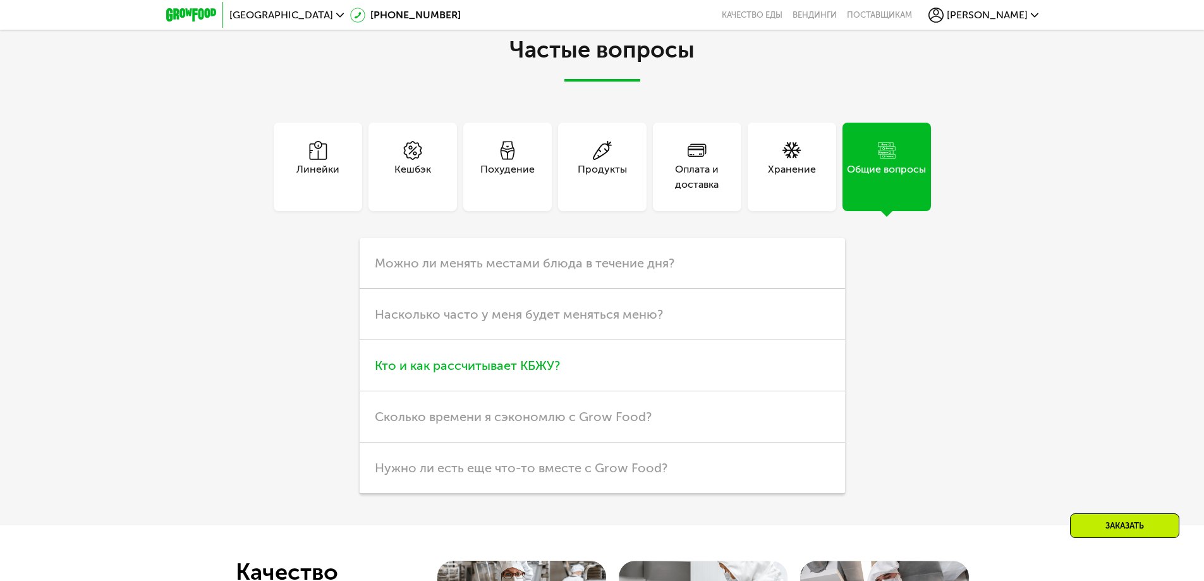
click at [490, 342] on h3 "Кто и как рассчитывает КБЖУ?" at bounding box center [602, 365] width 485 height 51
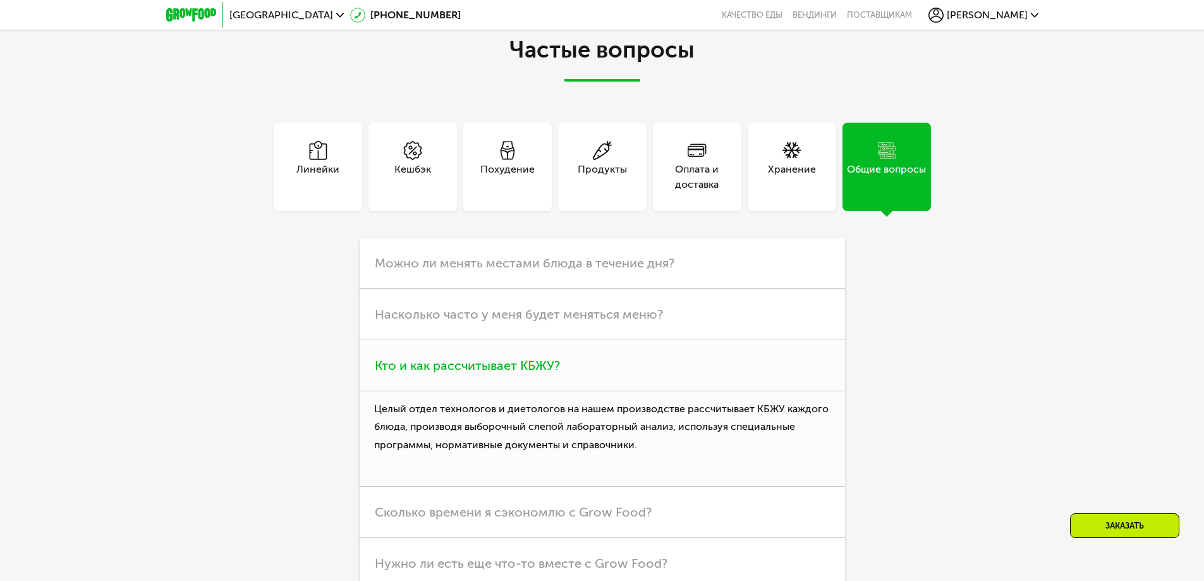
click at [482, 358] on span "Кто и как рассчитывает КБЖУ?" at bounding box center [467, 365] width 185 height 15
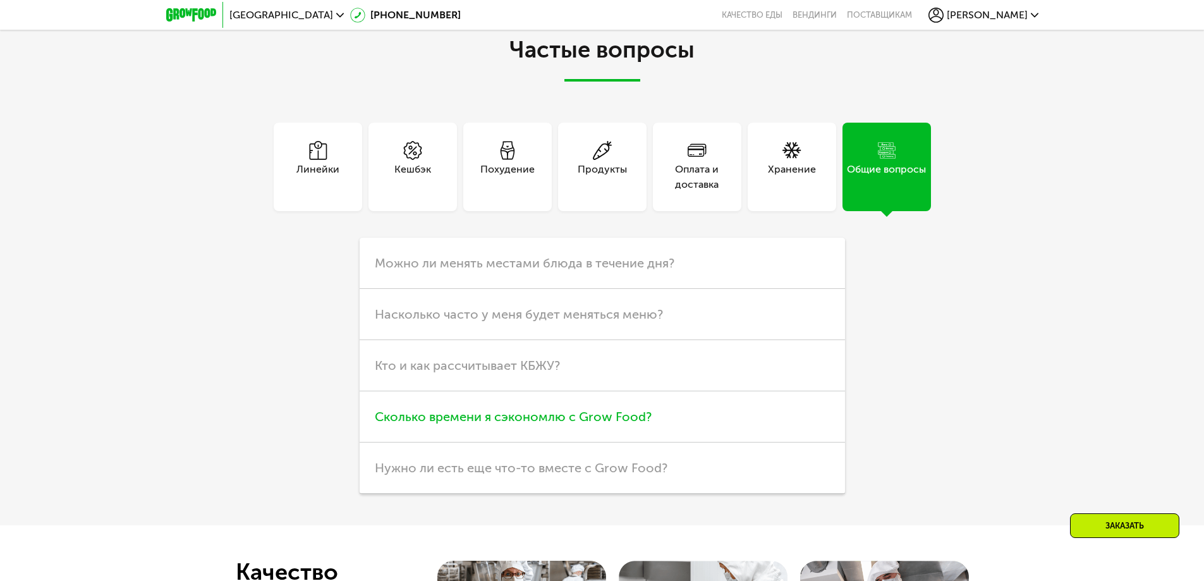
click at [642, 409] on span "Сколько времени я сэкономлю с Grow Food?" at bounding box center [513, 416] width 277 height 15
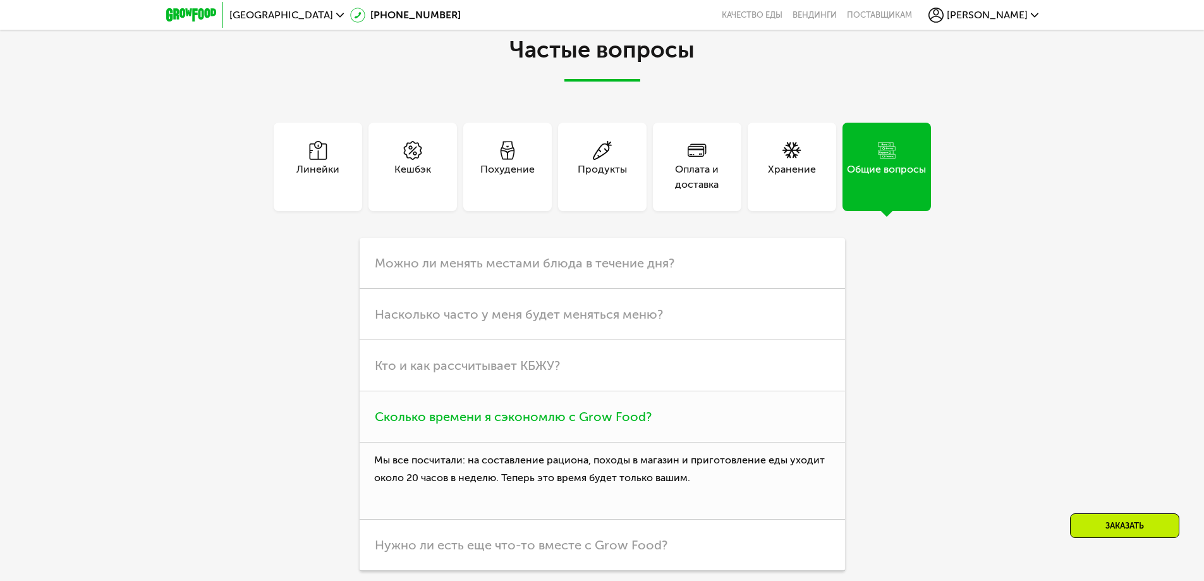
click at [642, 409] on span "Сколько времени я сэкономлю с Grow Food?" at bounding box center [513, 416] width 277 height 15
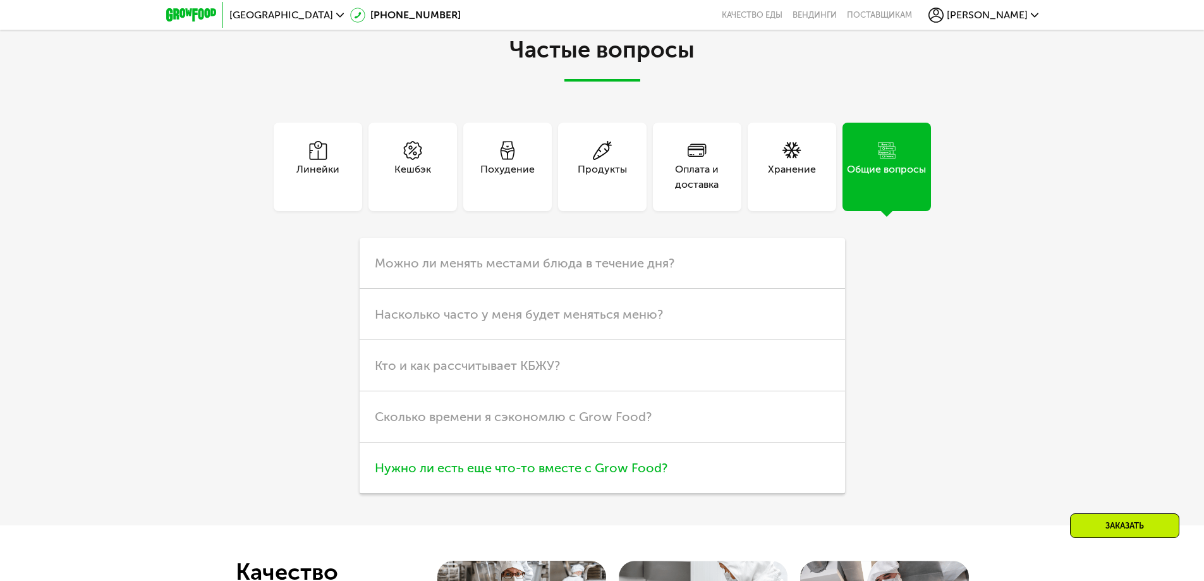
click at [564, 470] on h3 "Нужно ли есть еще что-то вместе с Grow Food?" at bounding box center [602, 467] width 485 height 51
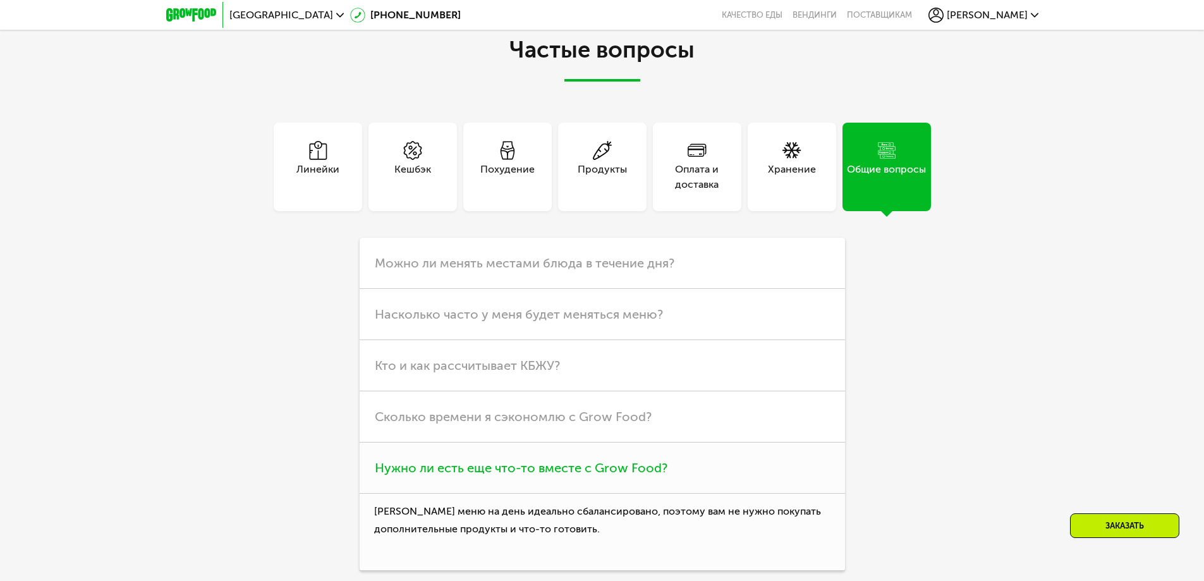
click at [619, 462] on span "Нужно ли есть еще что-то вместе с Grow Food?" at bounding box center [521, 467] width 293 height 15
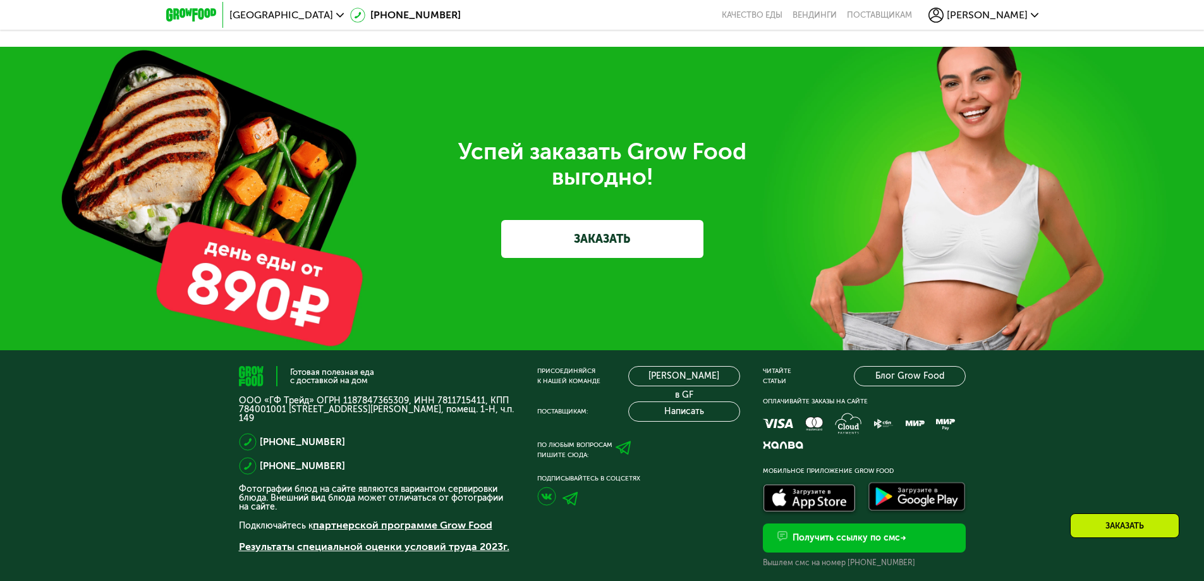
scroll to position [3949, 0]
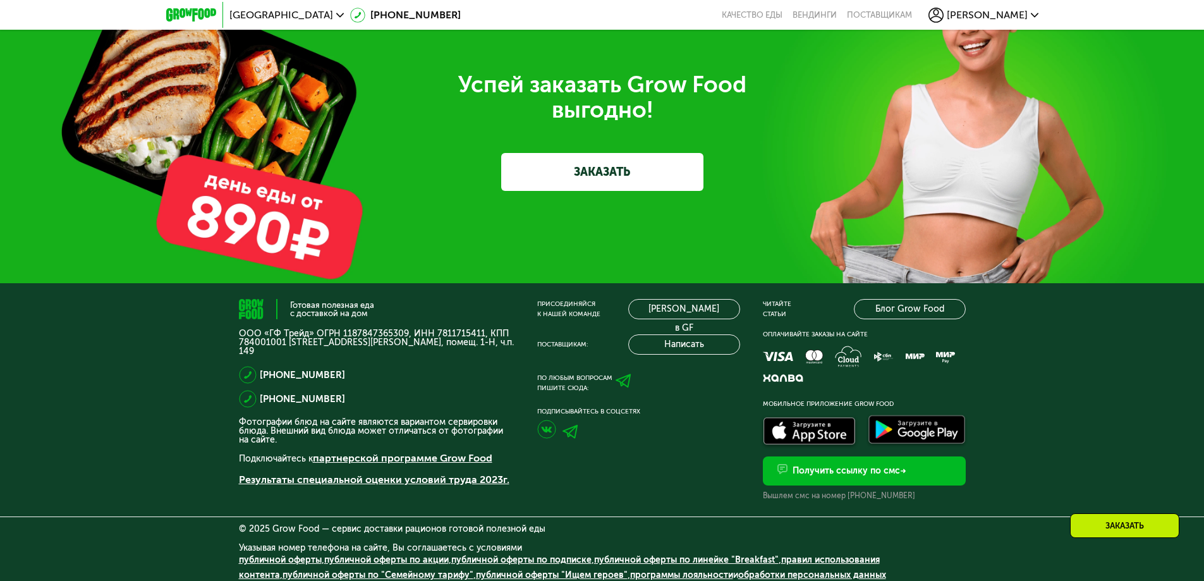
click at [612, 157] on link "ЗАКАЗАТЬ" at bounding box center [602, 172] width 202 height 38
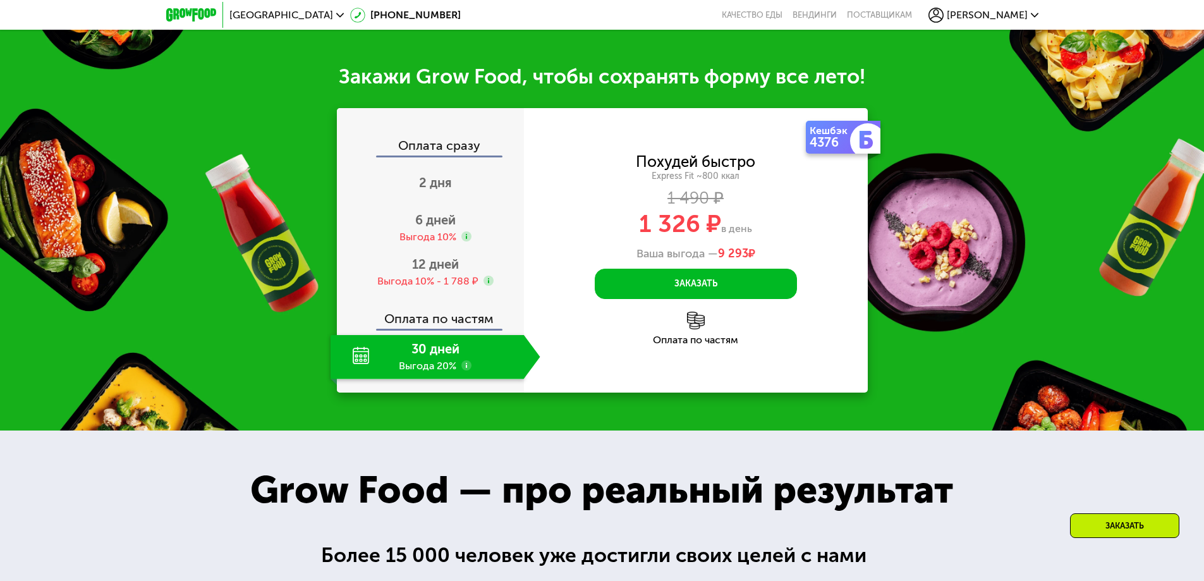
scroll to position [1242, 0]
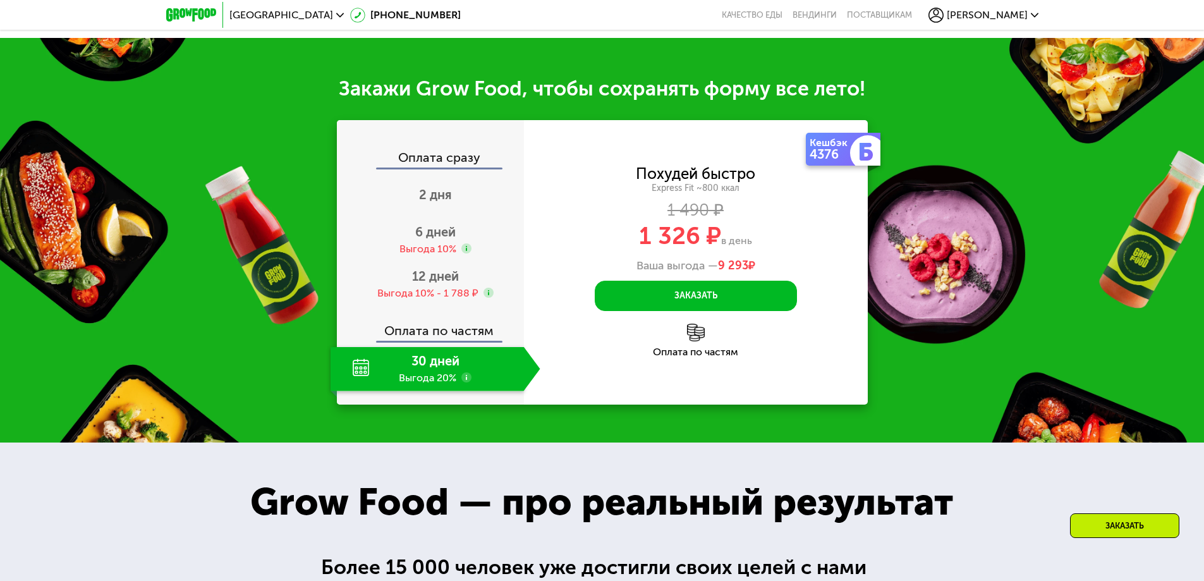
click at [411, 391] on div "30 дней Выгода 20%" at bounding box center [426, 369] width 193 height 44
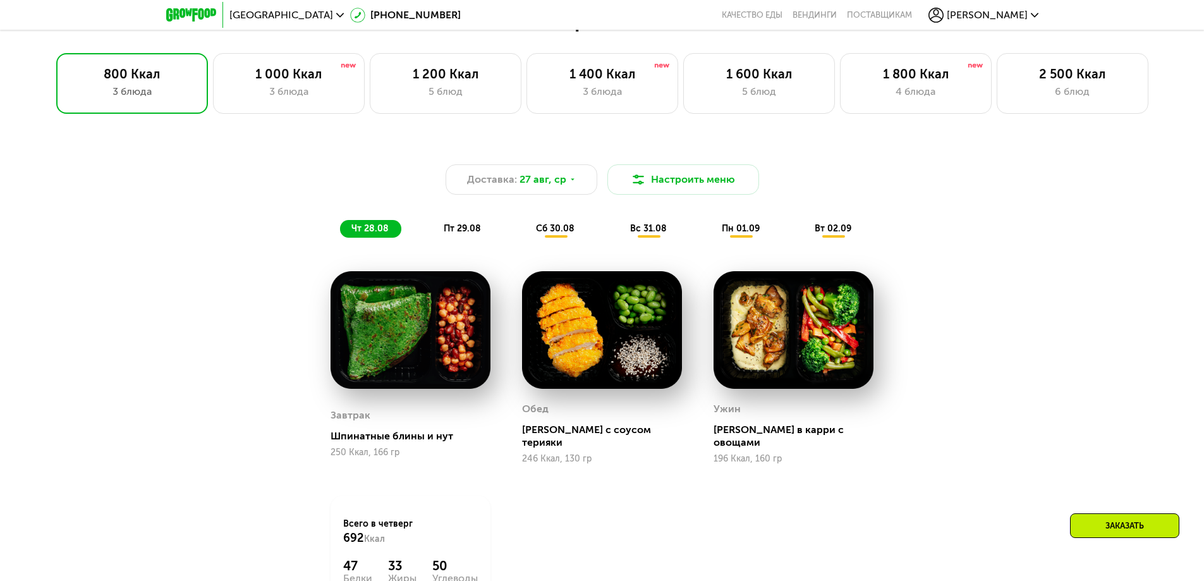
scroll to position [674, 0]
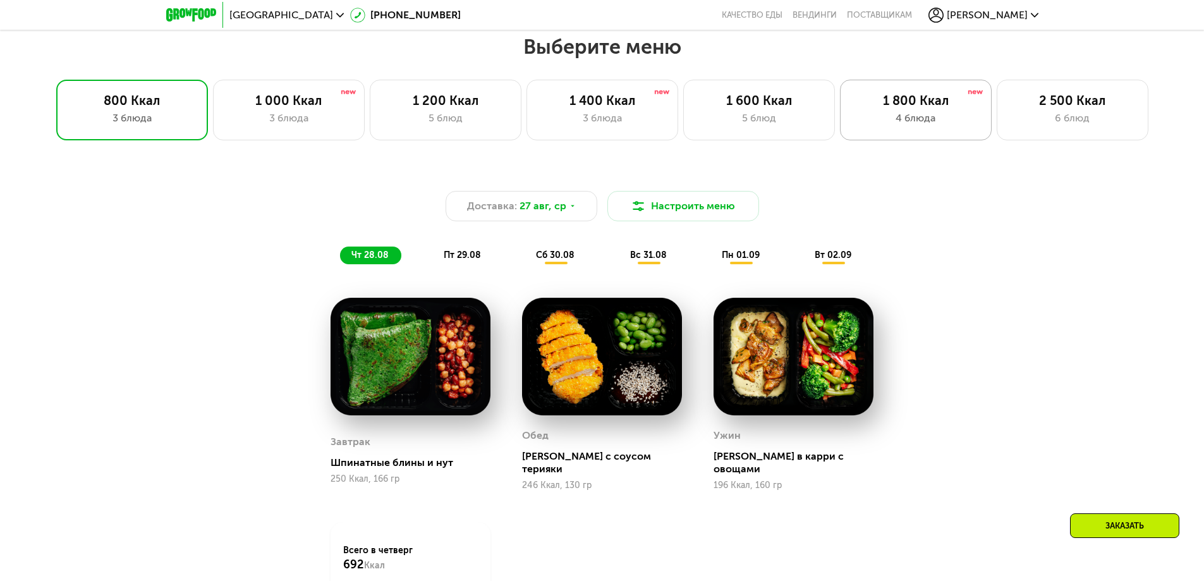
click at [926, 116] on div "4 блюда" at bounding box center [915, 118] width 125 height 15
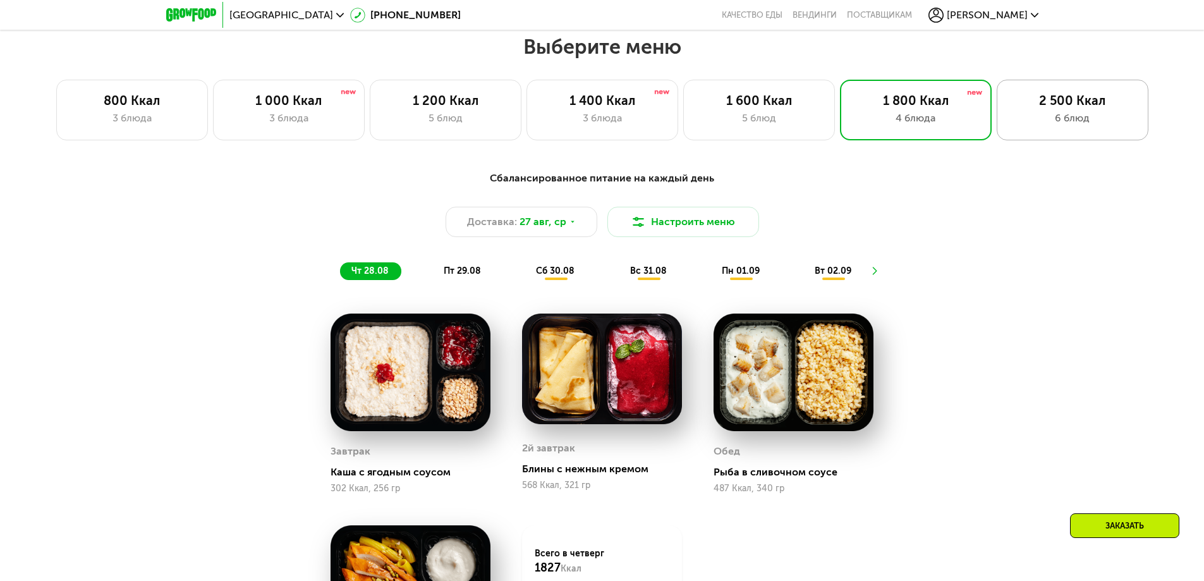
click at [1075, 118] on div "6 блюд" at bounding box center [1072, 118] width 125 height 15
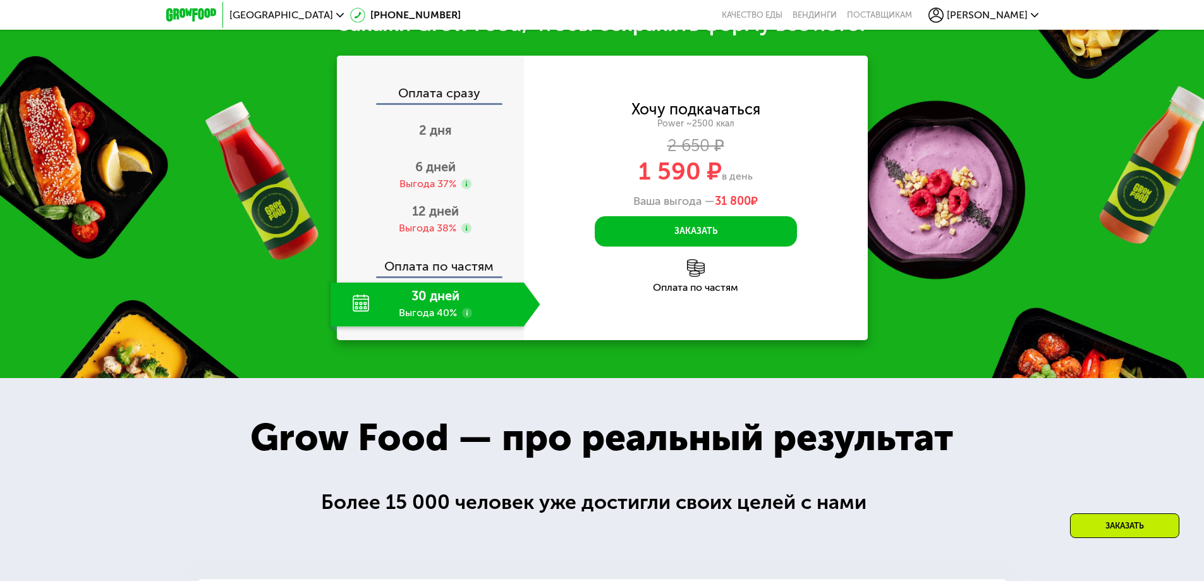
scroll to position [1432, 0]
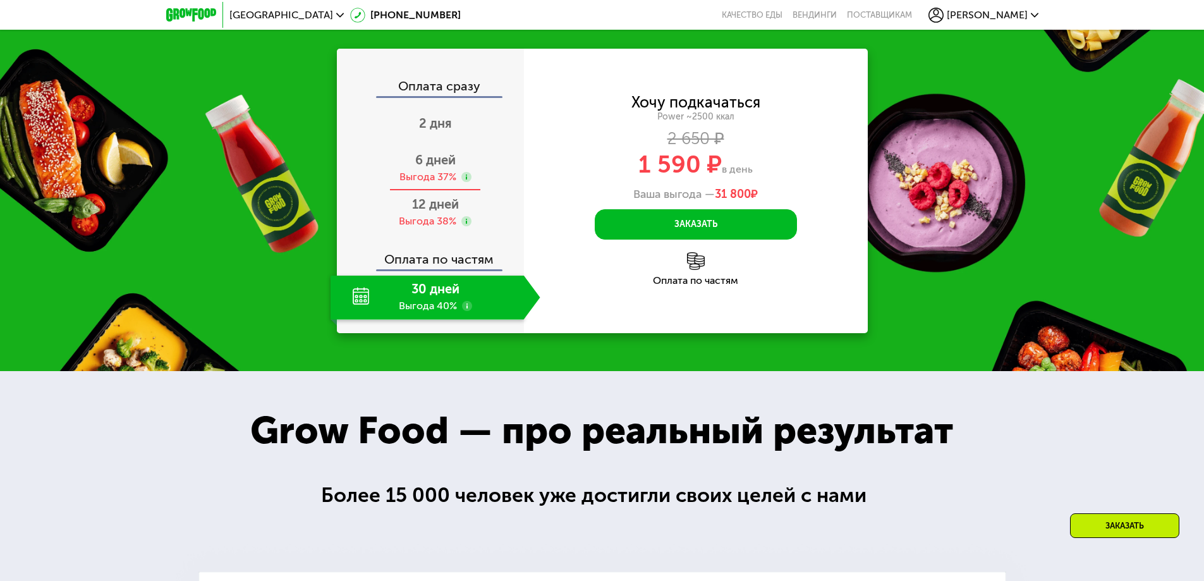
click at [447, 184] on div "Выгода 37%" at bounding box center [427, 177] width 57 height 14
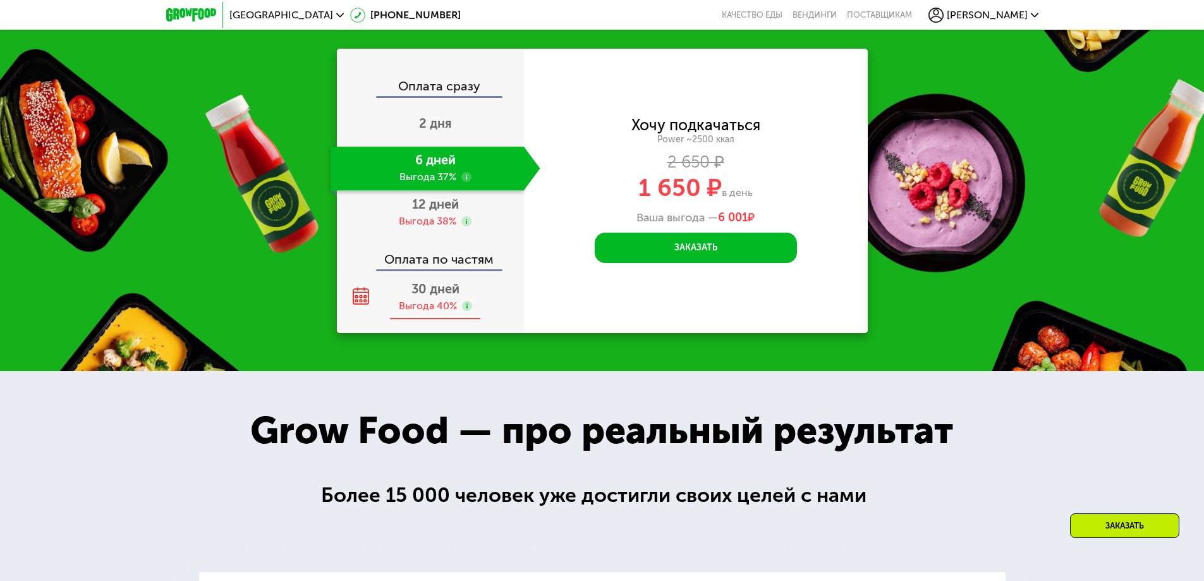
click at [430, 313] on div "Выгода 40%" at bounding box center [428, 306] width 58 height 14
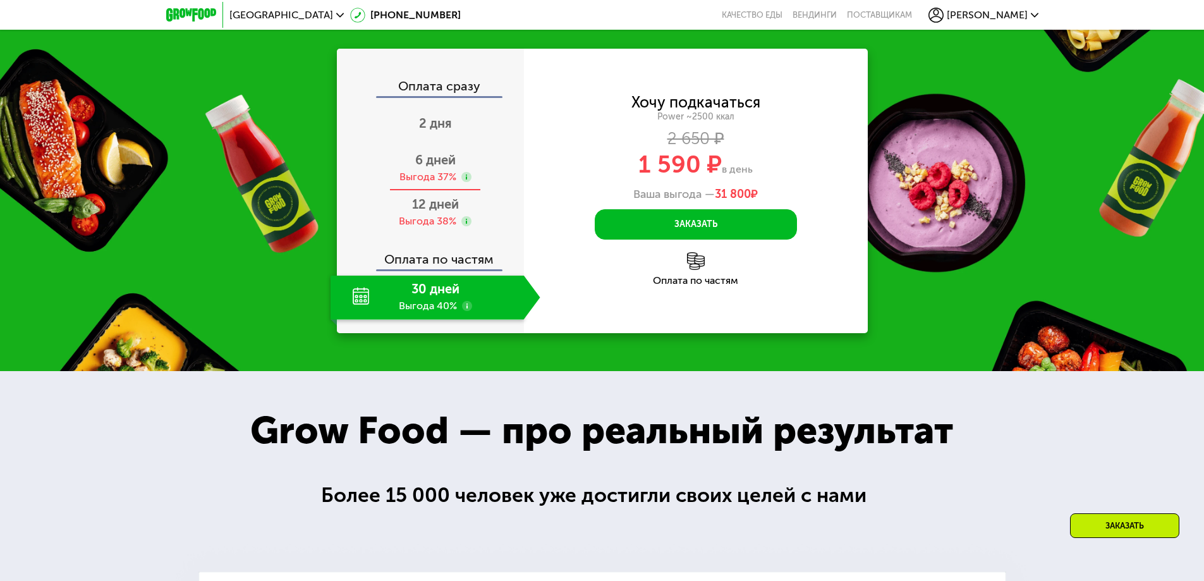
click at [442, 167] on span "6 дней" at bounding box center [435, 159] width 40 height 15
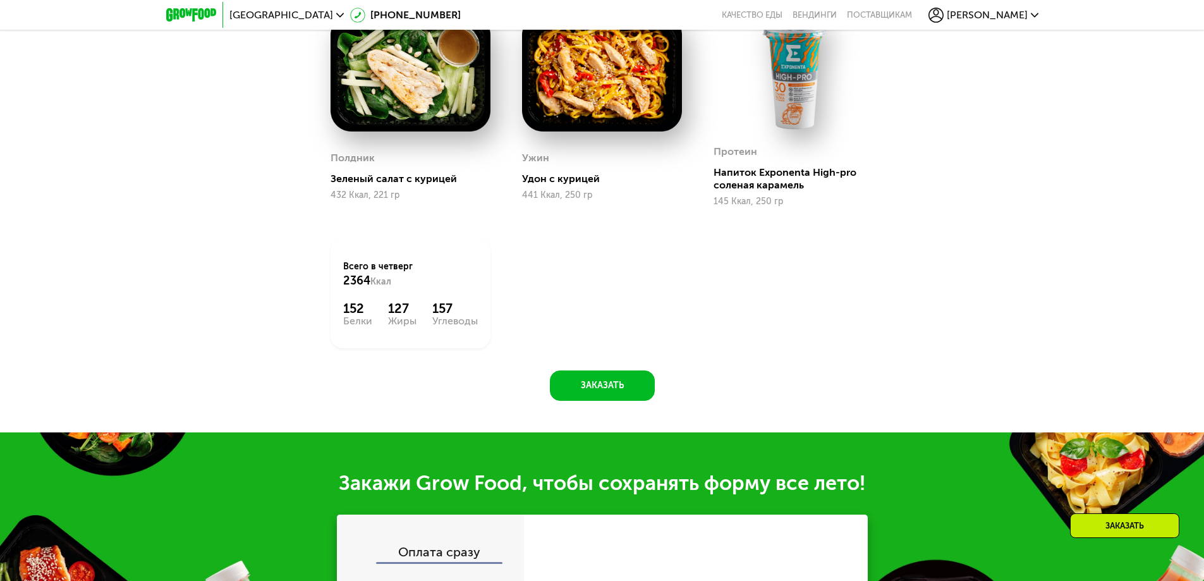
scroll to position [1053, 0]
